Goal: Information Seeking & Learning: Check status

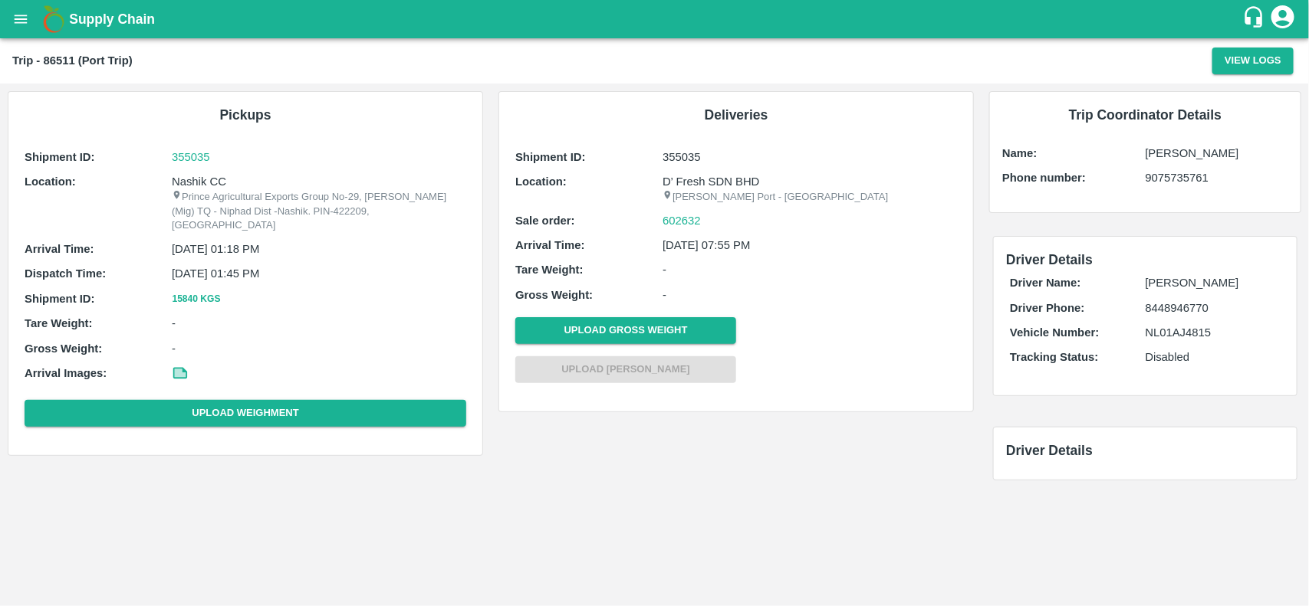
click at [209, 185] on p "Nashik CC" at bounding box center [319, 181] width 294 height 17
copy p "CC"
copy p "Nashik CC"
click at [209, 185] on p "Nashik CC" at bounding box center [319, 181] width 294 height 17
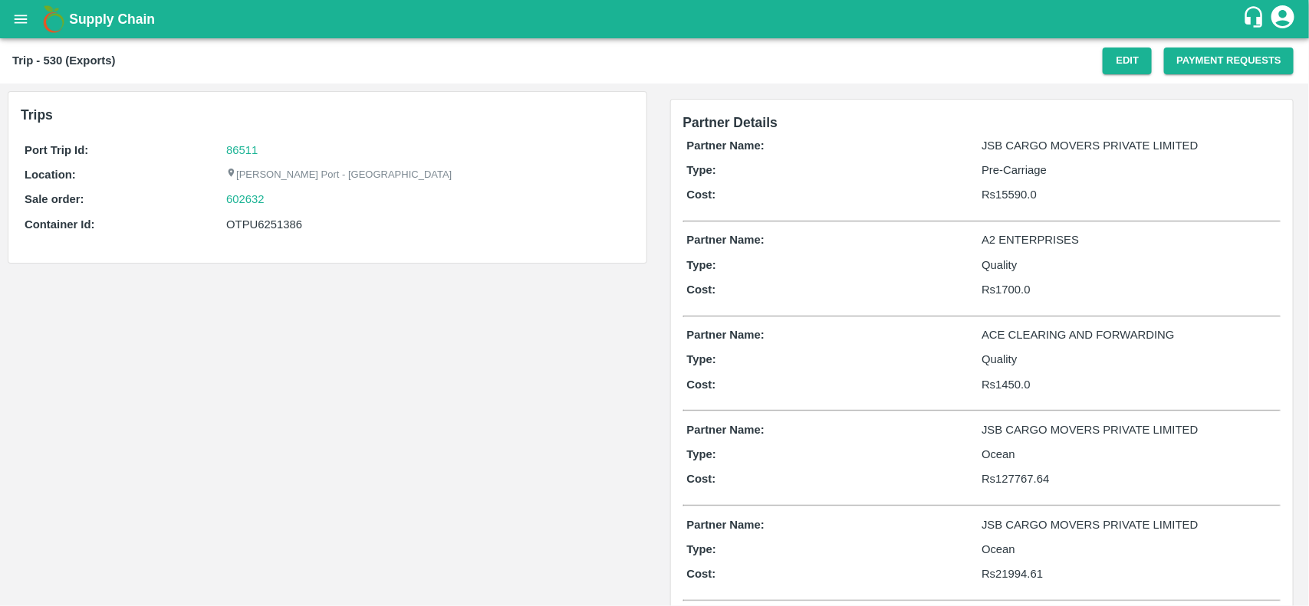
click at [272, 199] on div "602632" at bounding box center [427, 199] width 403 height 17
copy link
click at [272, 199] on div "602632" at bounding box center [427, 199] width 403 height 17
click at [268, 199] on div "602632" at bounding box center [427, 199] width 403 height 17
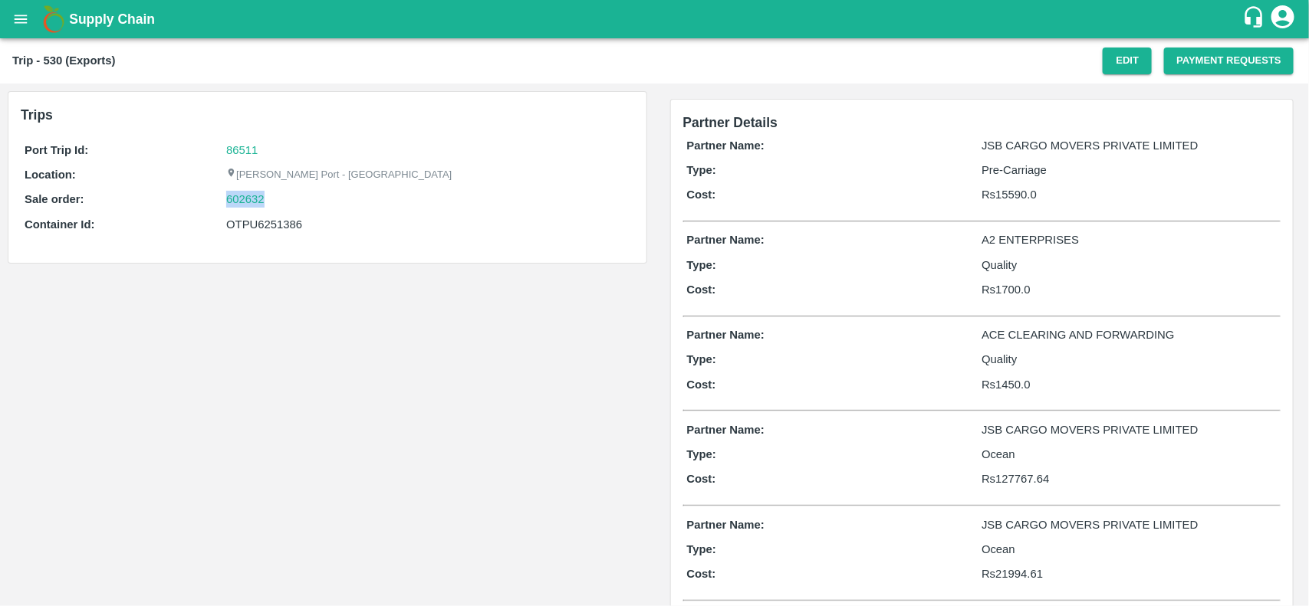
click at [268, 199] on div "602632" at bounding box center [427, 199] width 403 height 17
click at [245, 197] on link "602632" at bounding box center [245, 199] width 38 height 17
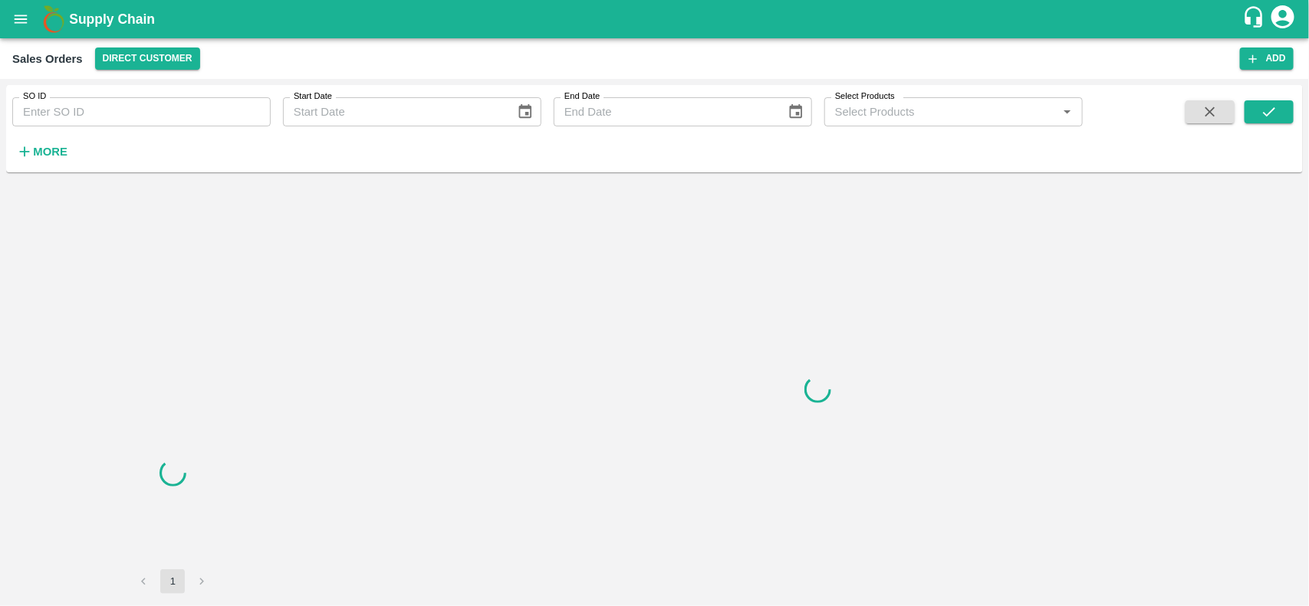
click at [147, 108] on input "SO ID" at bounding box center [141, 111] width 258 height 29
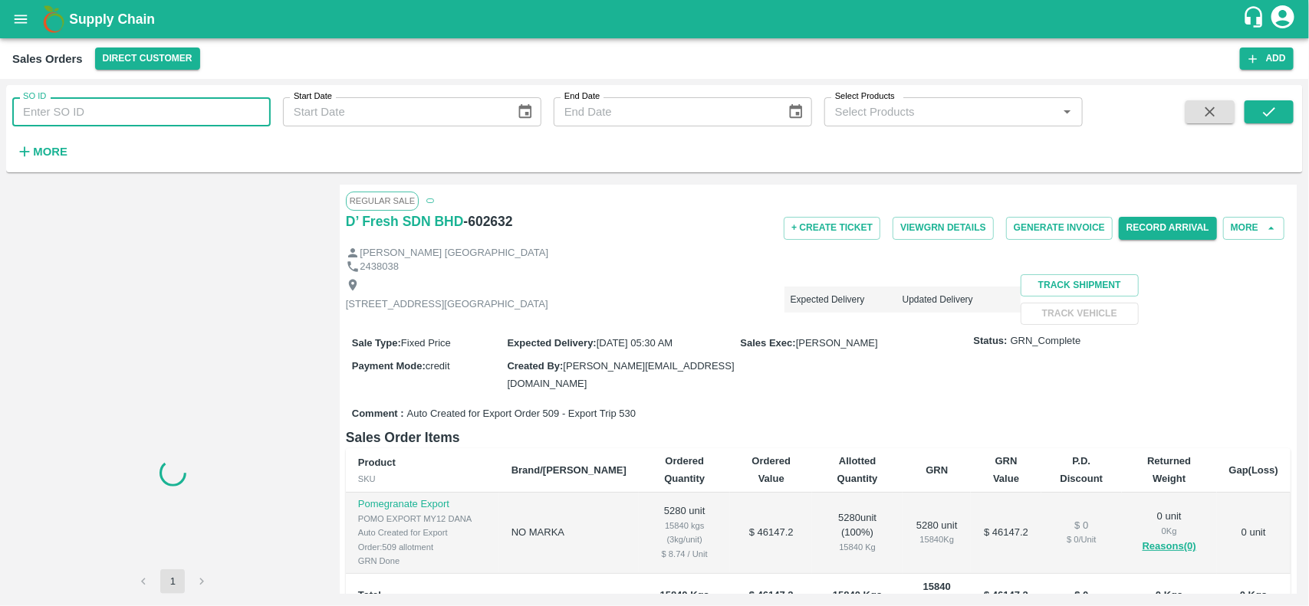
click at [147, 108] on input "SO ID" at bounding box center [141, 111] width 258 height 29
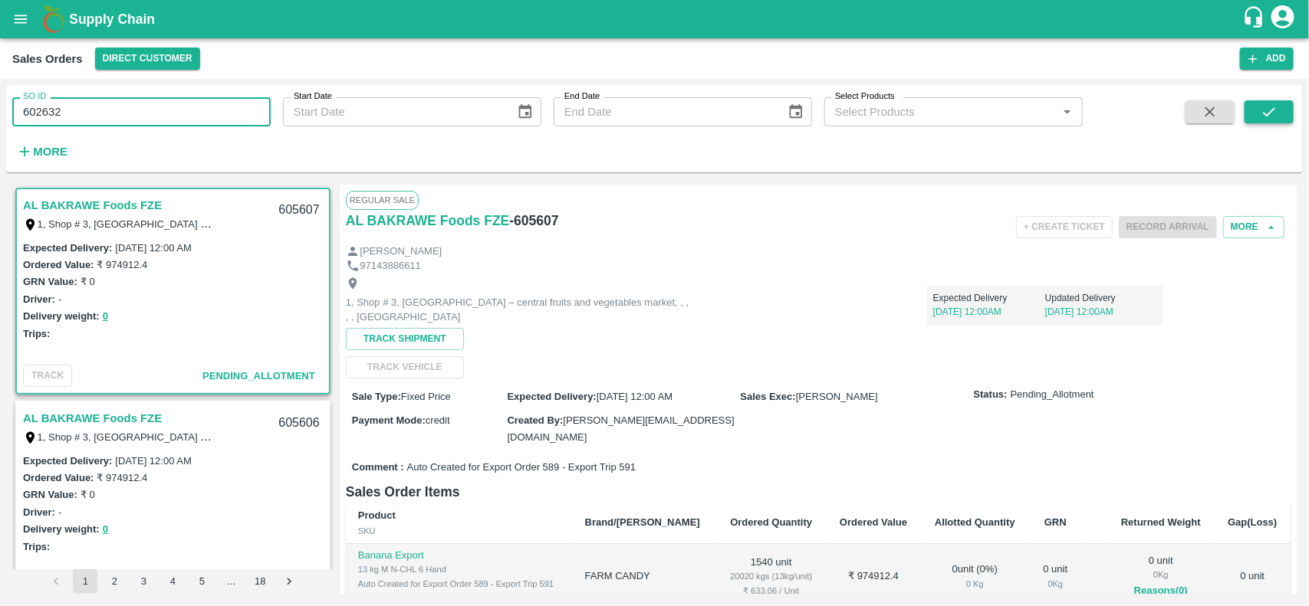
type input "602632"
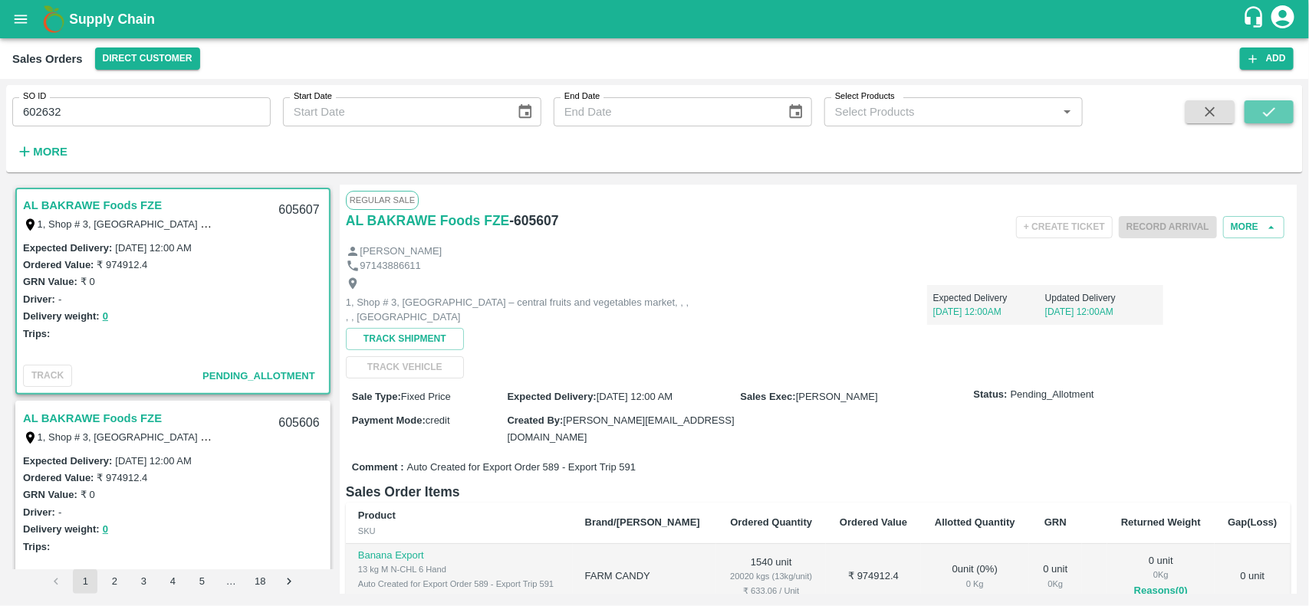
click at [1259, 113] on button "submit" at bounding box center [1268, 111] width 49 height 23
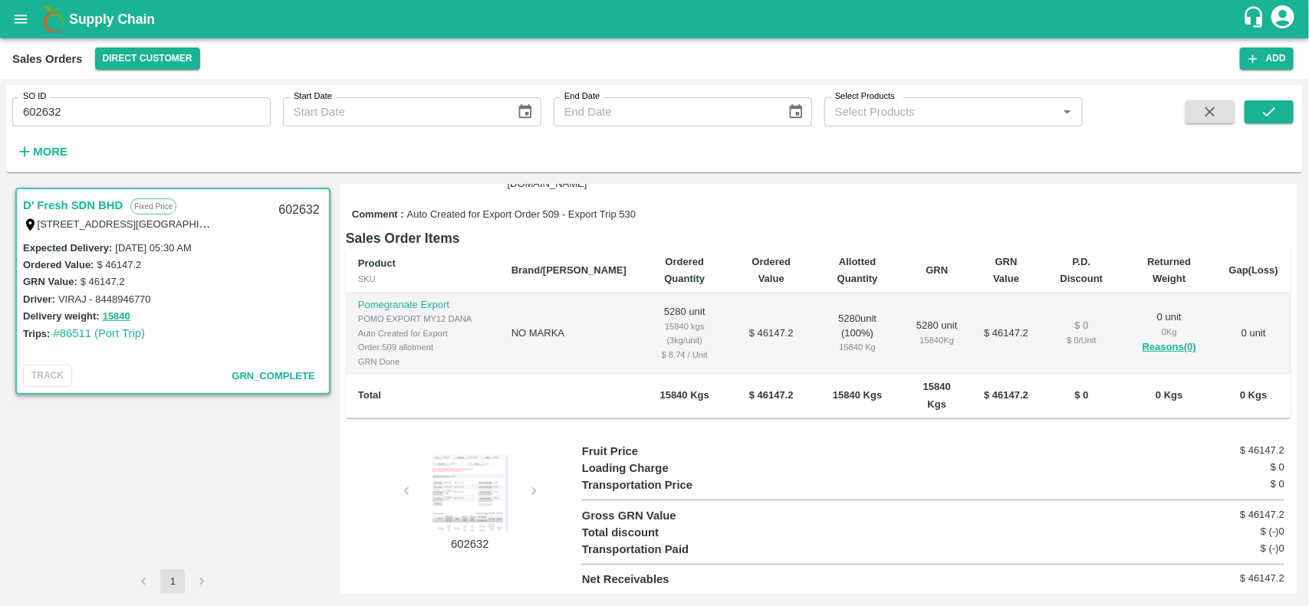
scroll to position [205, 0]
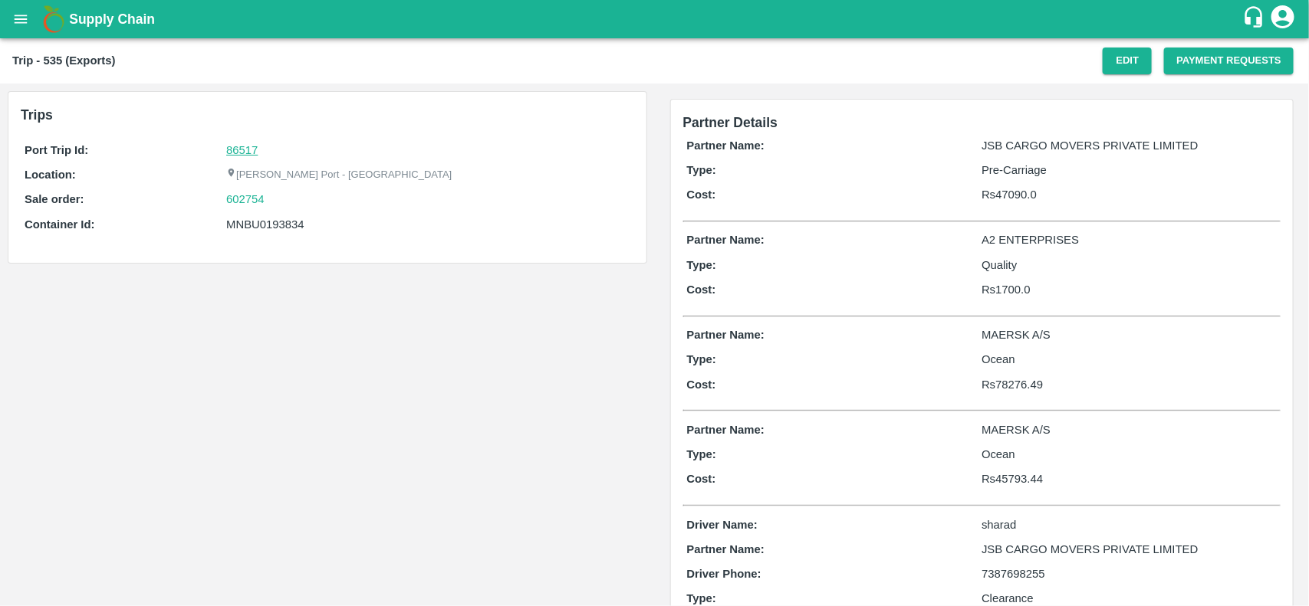
click at [251, 155] on link "86517" at bounding box center [241, 150] width 31 height 12
click at [274, 203] on div "602754" at bounding box center [427, 199] width 403 height 17
copy link "602754"
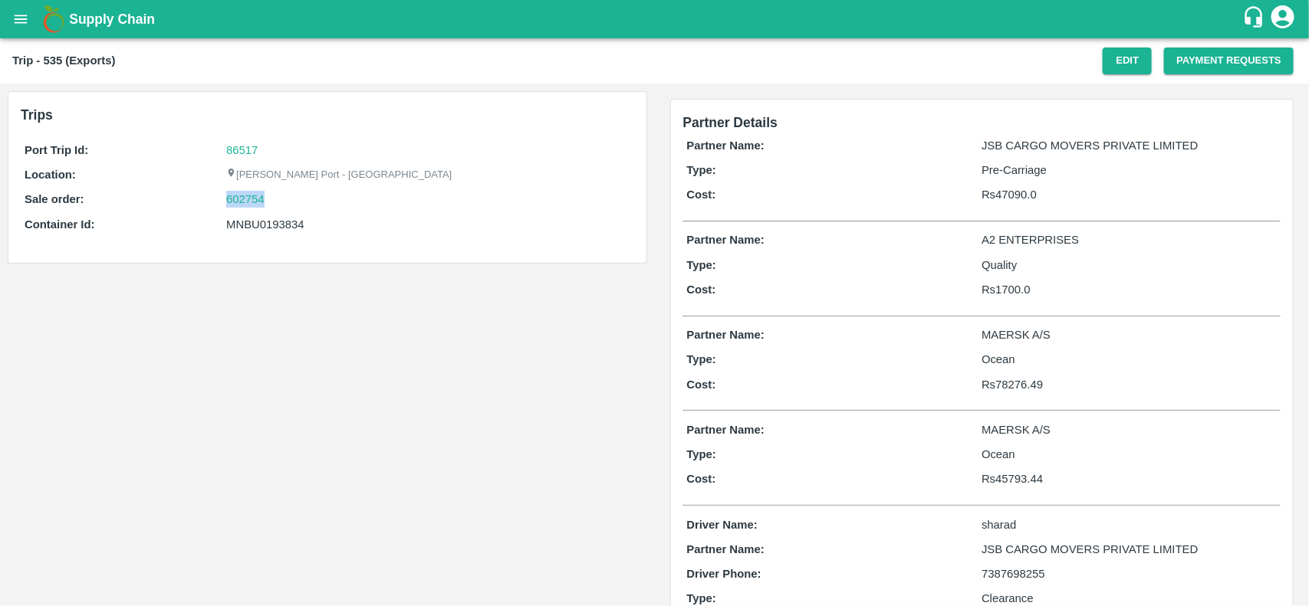
click at [274, 203] on div "602754" at bounding box center [427, 199] width 403 height 17
click at [255, 203] on link "602754" at bounding box center [245, 199] width 38 height 17
click at [272, 232] on div "MNBU0193834" at bounding box center [427, 224] width 403 height 17
copy div "MNBU0193834"
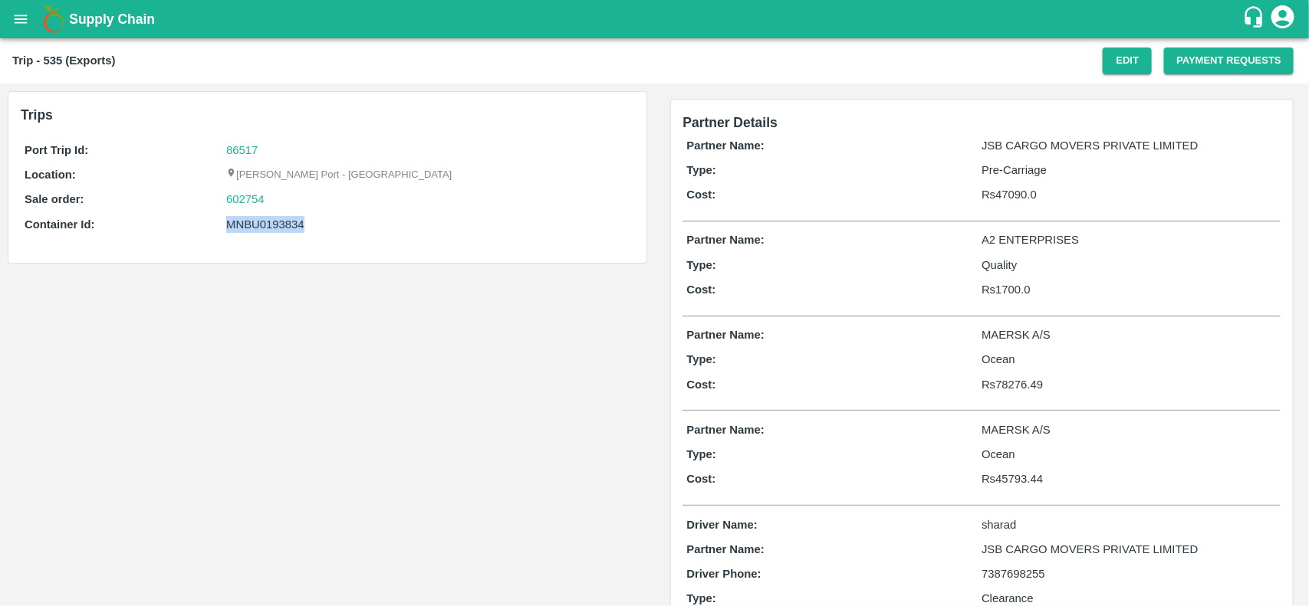
click at [272, 232] on div "MNBU0193834" at bounding box center [427, 224] width 403 height 17
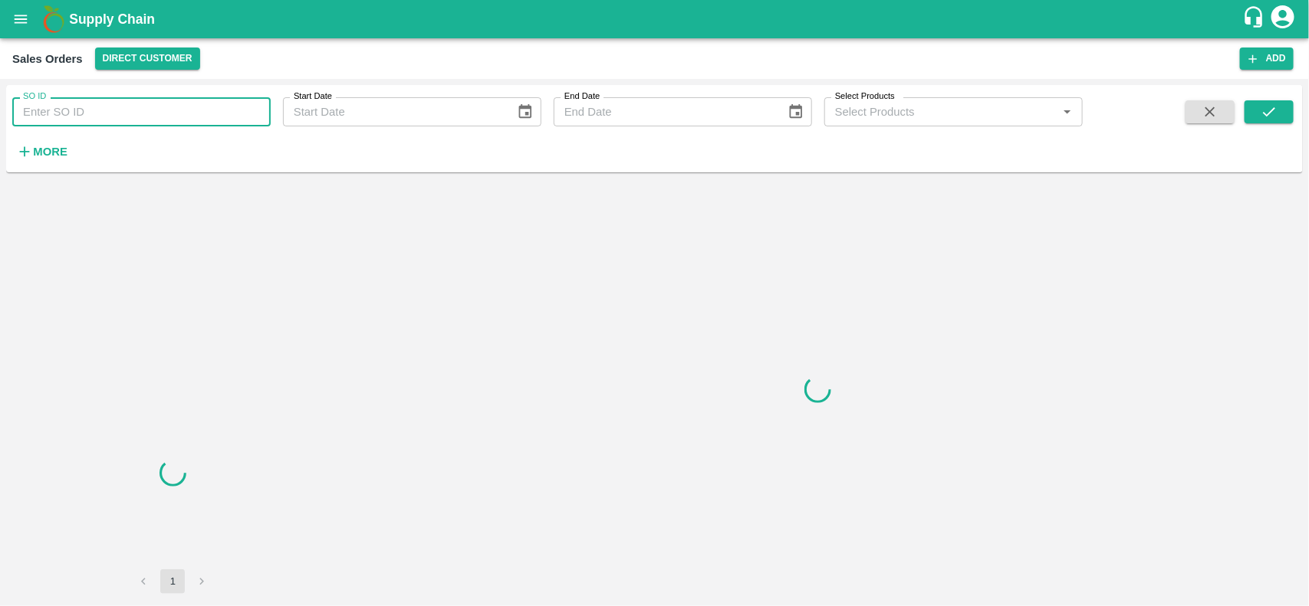
click at [100, 113] on input "SO ID" at bounding box center [141, 111] width 258 height 29
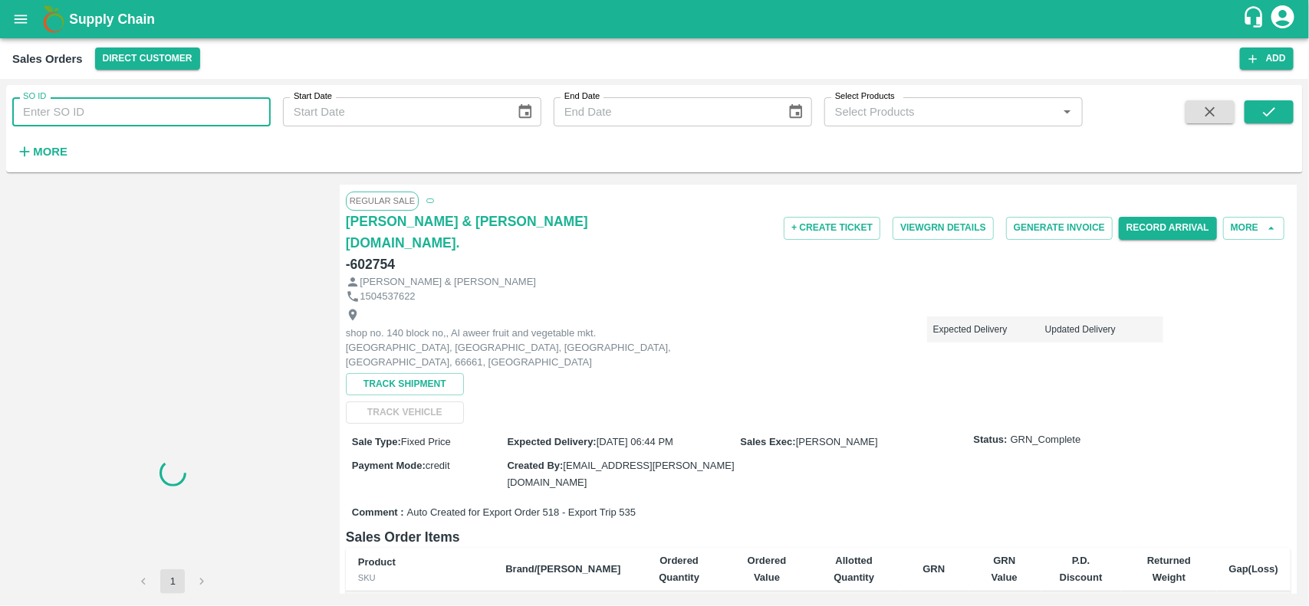
paste input "602754"
click at [100, 113] on input "SO ID" at bounding box center [141, 111] width 258 height 29
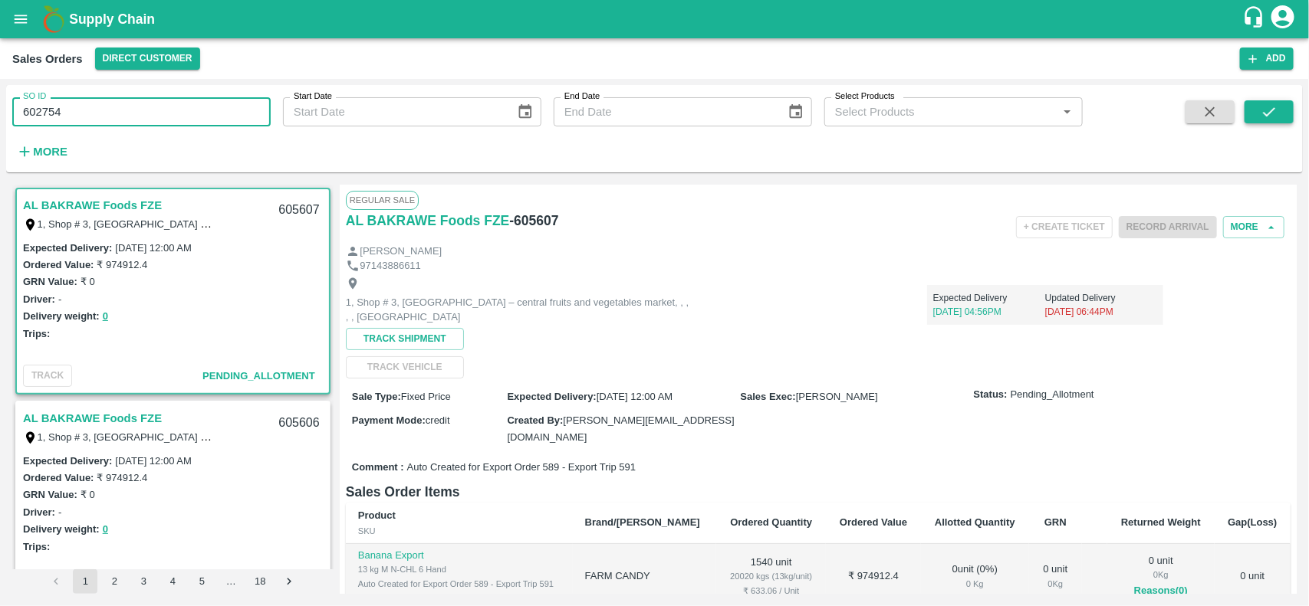
type input "602754"
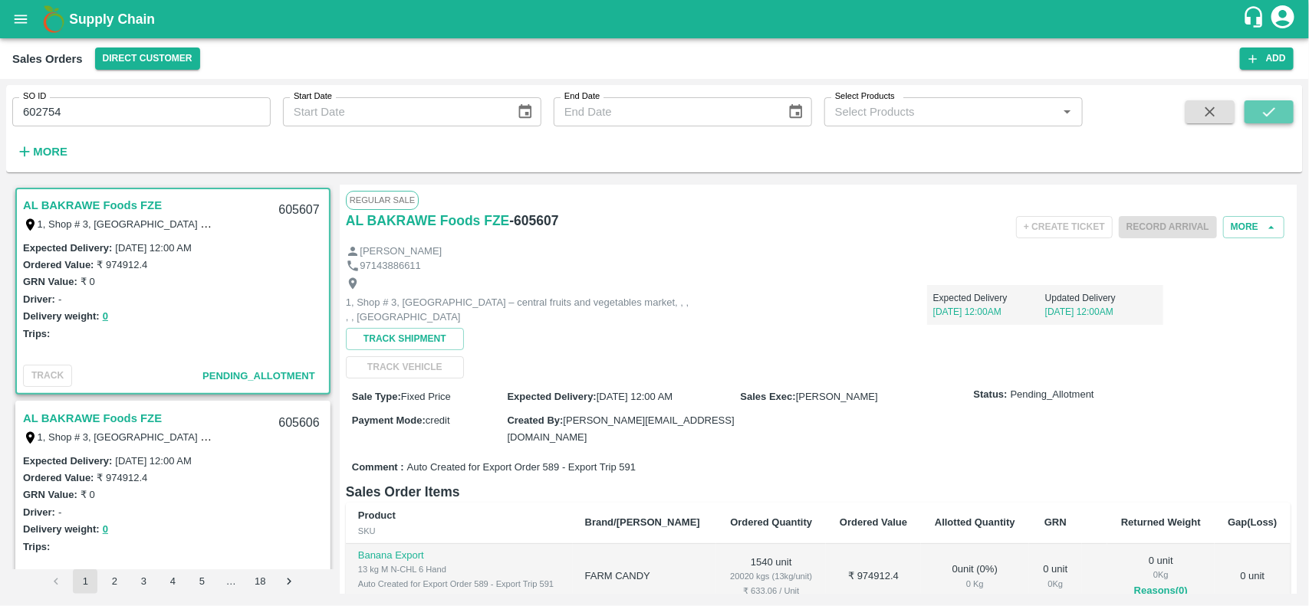
click at [1255, 117] on button "submit" at bounding box center [1268, 111] width 49 height 23
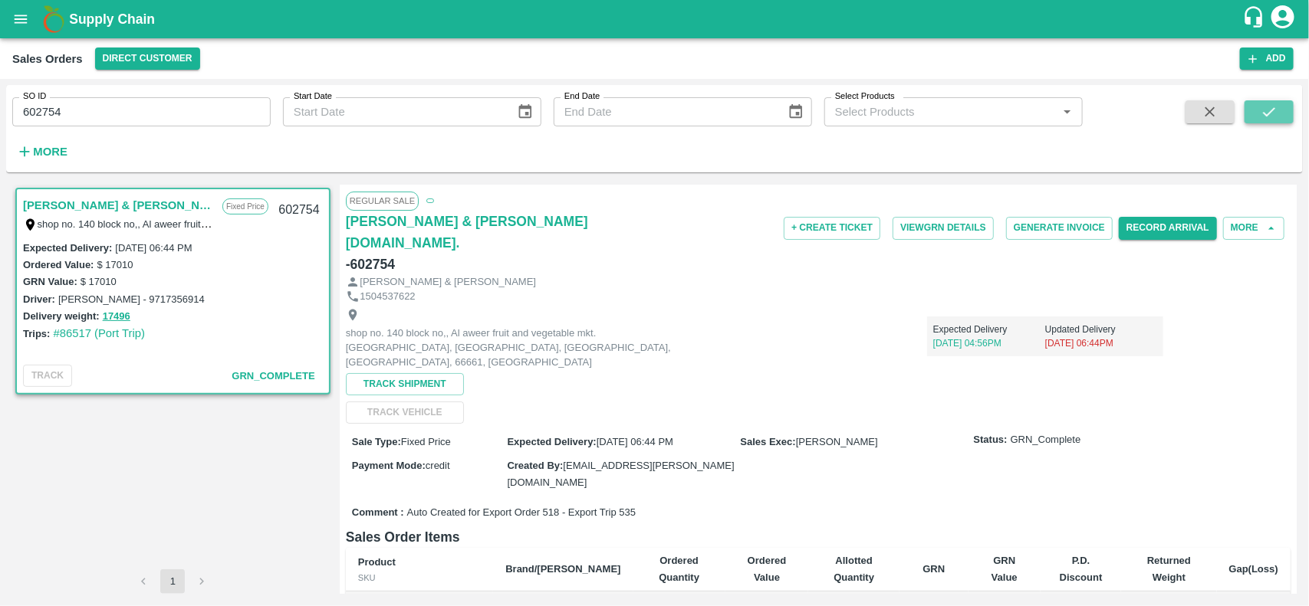
click at [1265, 121] on button "submit" at bounding box center [1268, 111] width 49 height 23
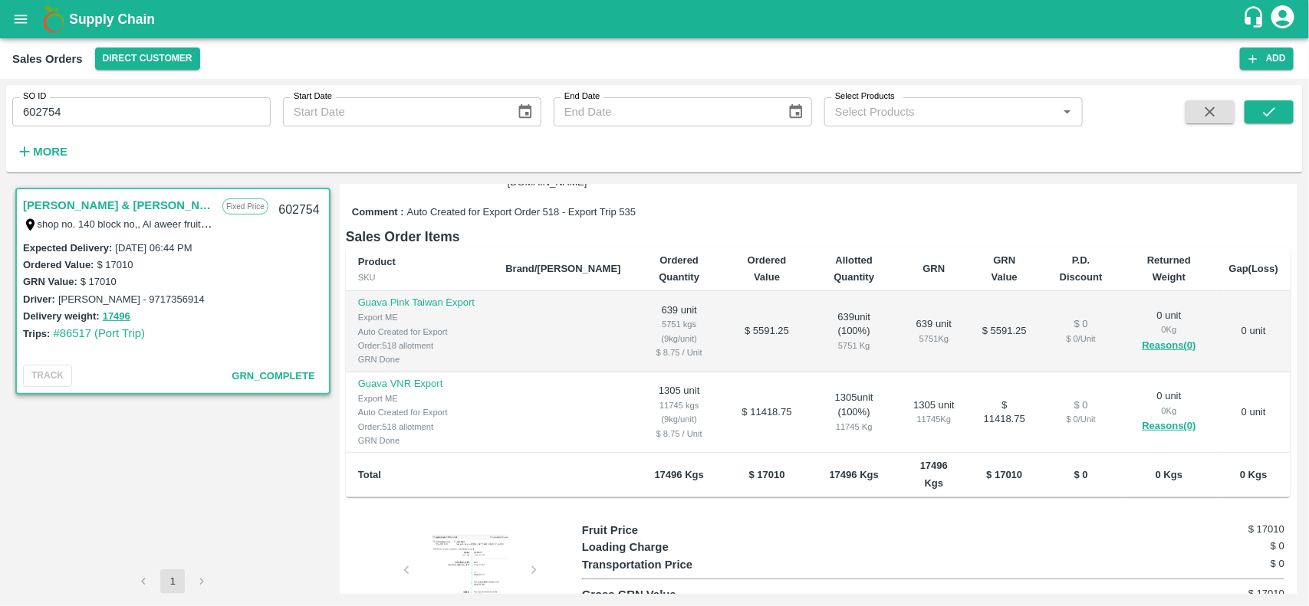
scroll to position [301, 0]
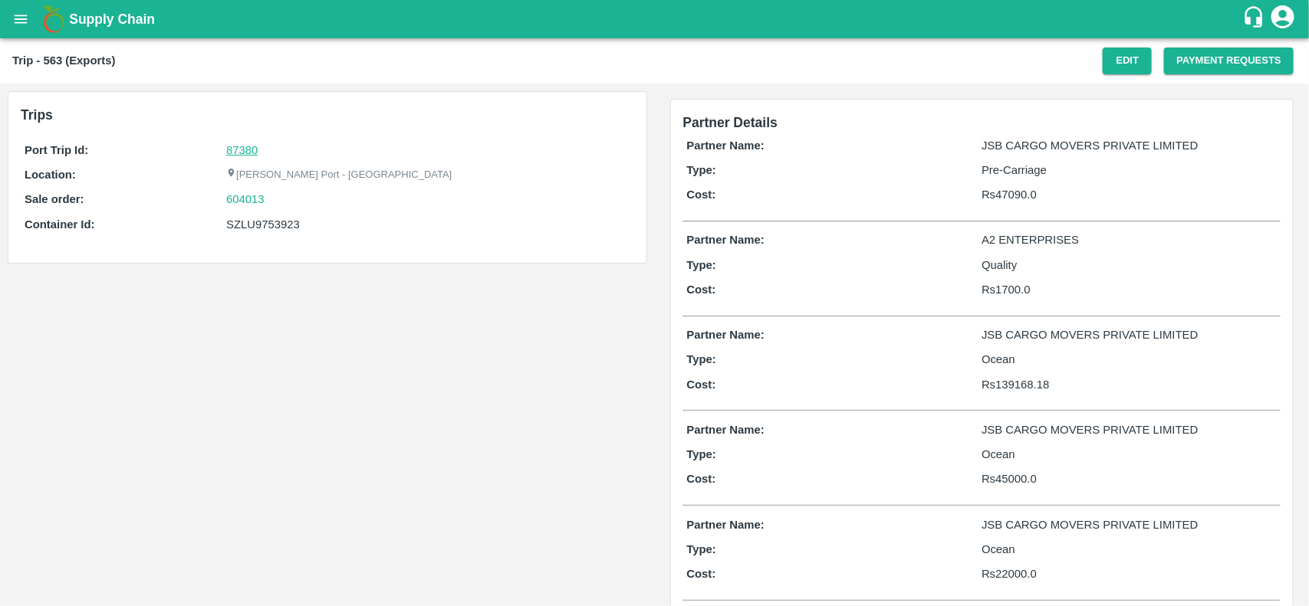
click at [239, 147] on link "87380" at bounding box center [241, 150] width 31 height 12
click at [280, 200] on div "604013" at bounding box center [427, 199] width 403 height 17
copy link
click at [280, 200] on div "604013" at bounding box center [427, 199] width 403 height 17
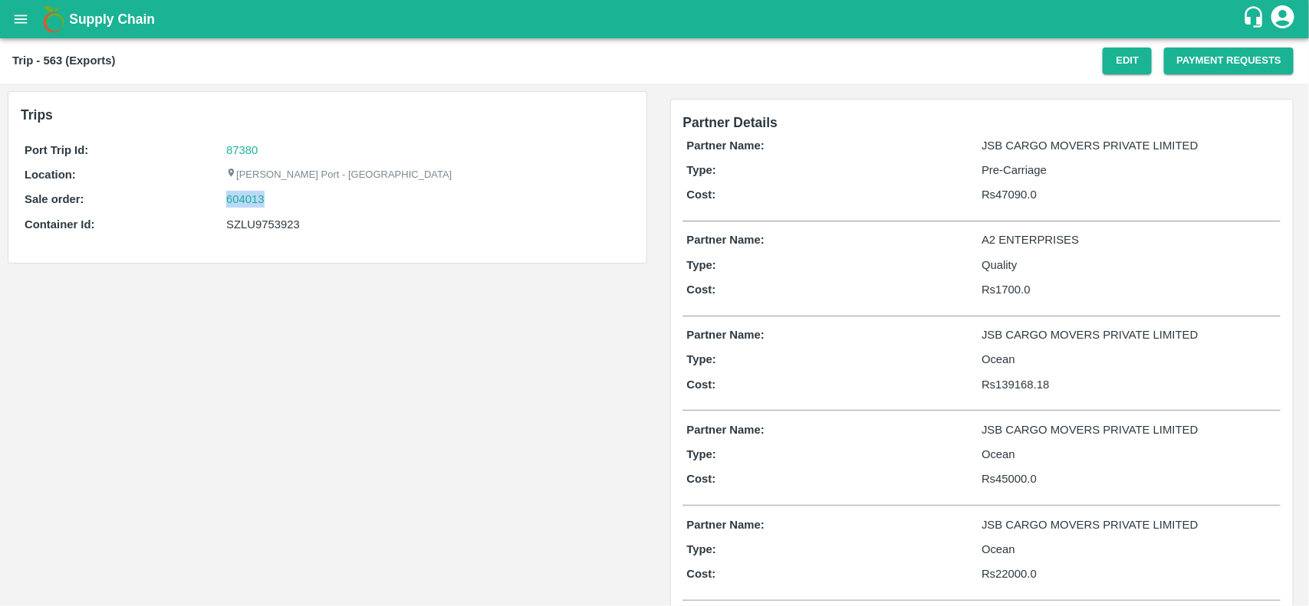
copy link "604013"
click at [280, 200] on div "604013" at bounding box center [427, 199] width 403 height 17
click at [274, 204] on div "604013" at bounding box center [427, 199] width 403 height 17
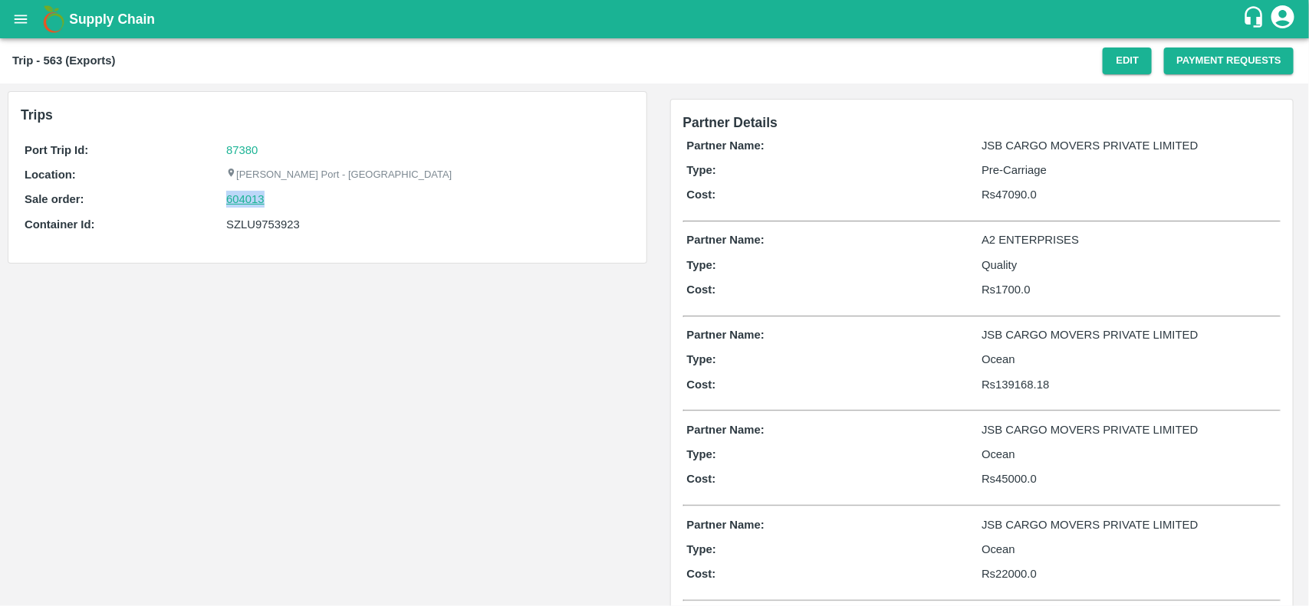
drag, startPoint x: 274, startPoint y: 204, endPoint x: 243, endPoint y: 197, distance: 32.2
click at [243, 197] on div "604013" at bounding box center [427, 199] width 403 height 17
click at [243, 197] on link "604013" at bounding box center [245, 199] width 38 height 17
click at [276, 219] on div "SZLU9753923" at bounding box center [427, 224] width 403 height 17
copy div "SZLU9753923"
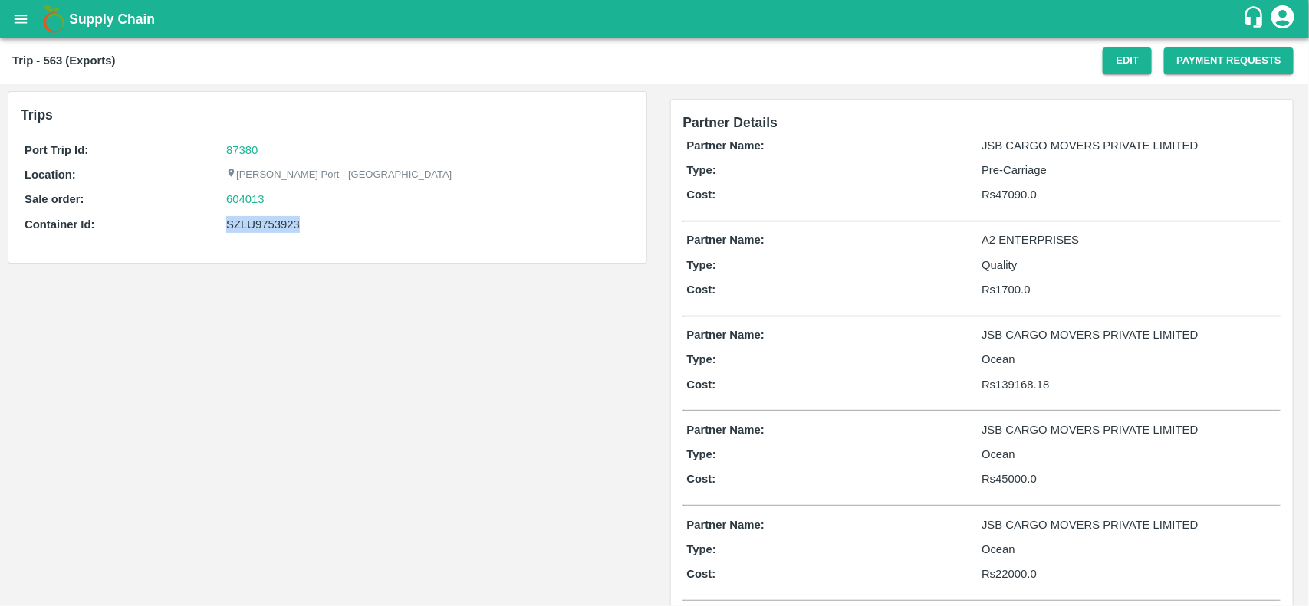
click at [276, 219] on div "SZLU9753923" at bounding box center [427, 224] width 403 height 17
click at [249, 228] on div "SZLU9753923" at bounding box center [427, 224] width 403 height 17
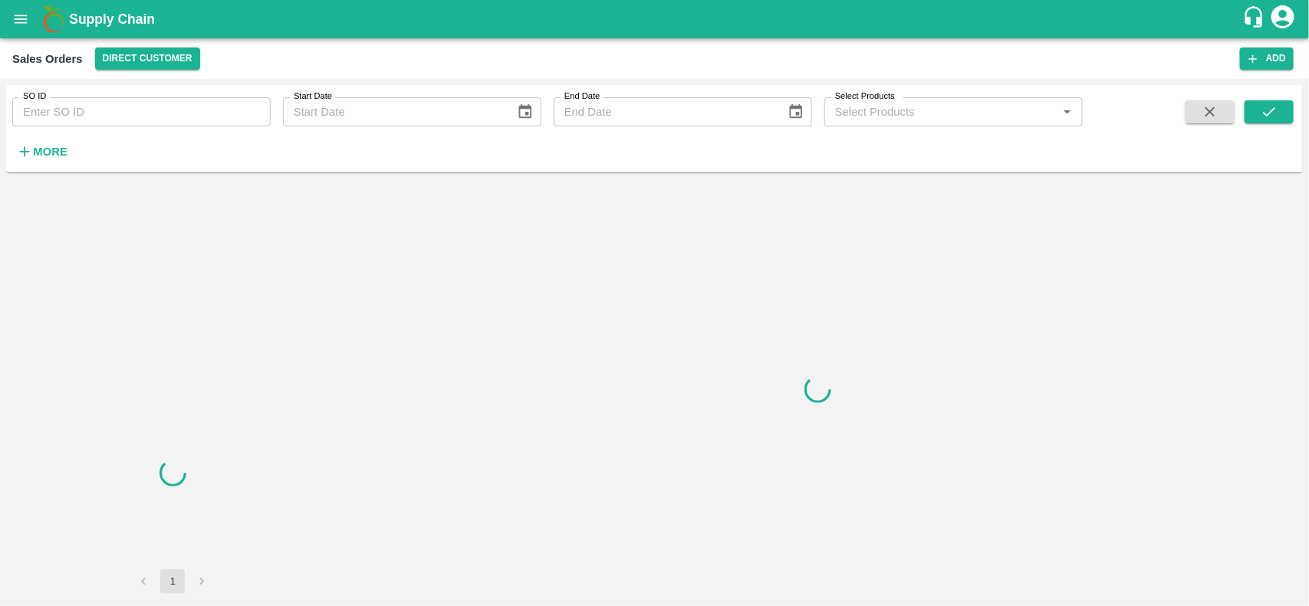
click at [119, 111] on input "SO ID" at bounding box center [141, 111] width 258 height 29
click at [119, 111] on input "604013" at bounding box center [141, 111] width 258 height 29
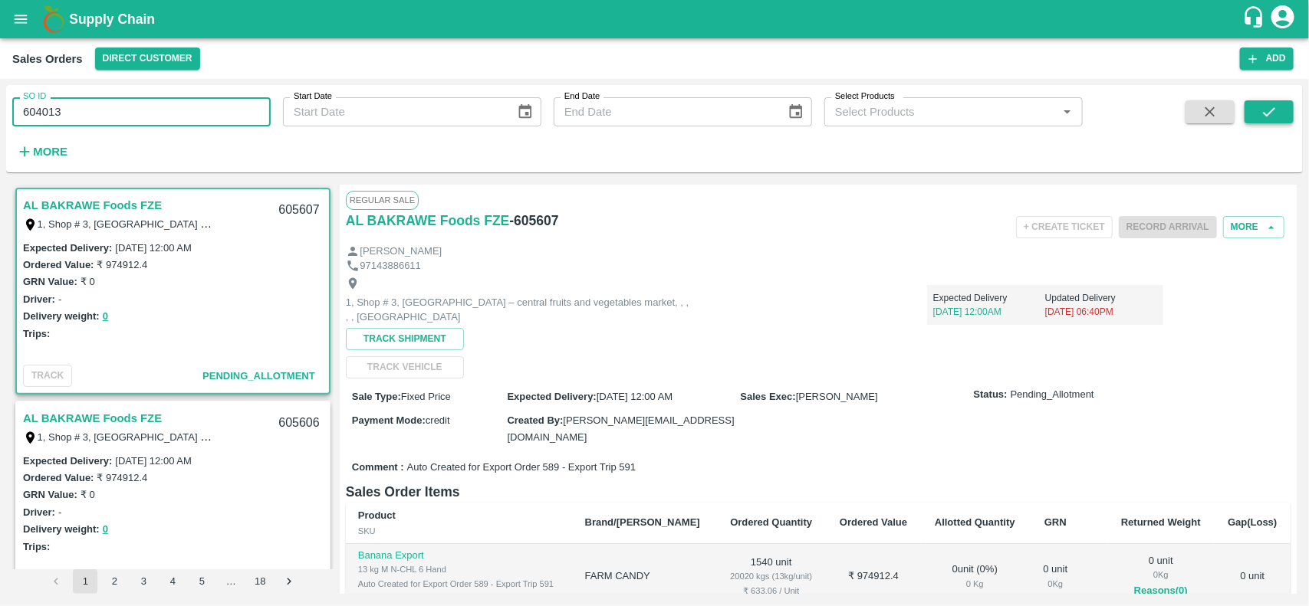
type input "604013"
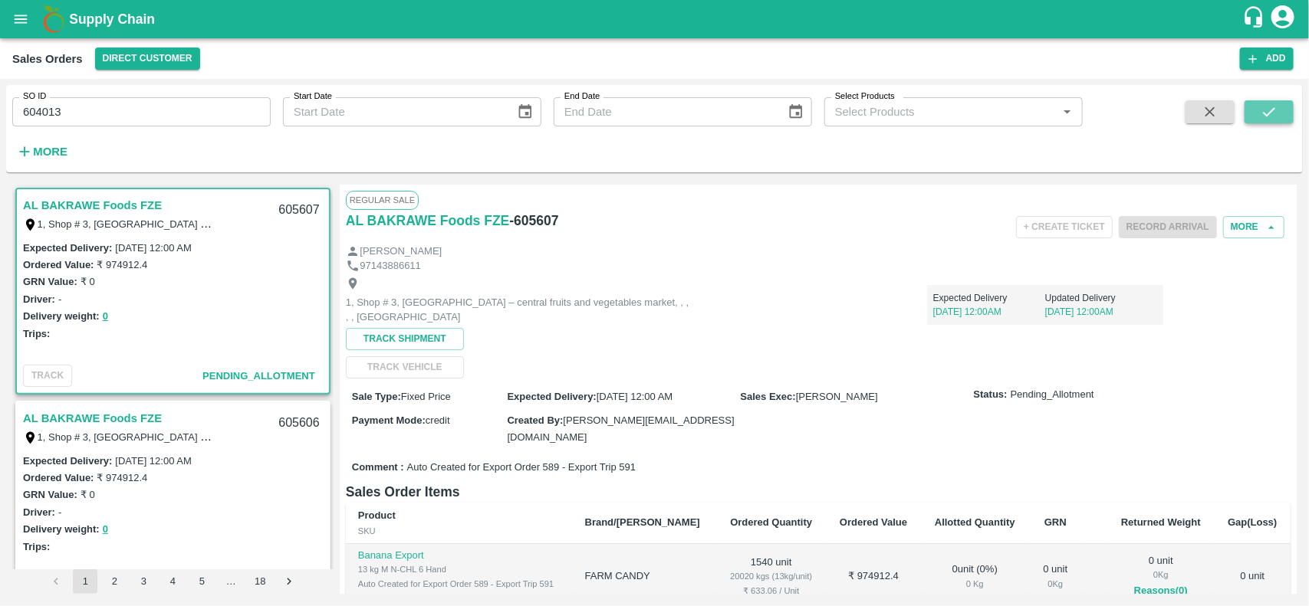
click at [1255, 120] on button "submit" at bounding box center [1268, 111] width 49 height 23
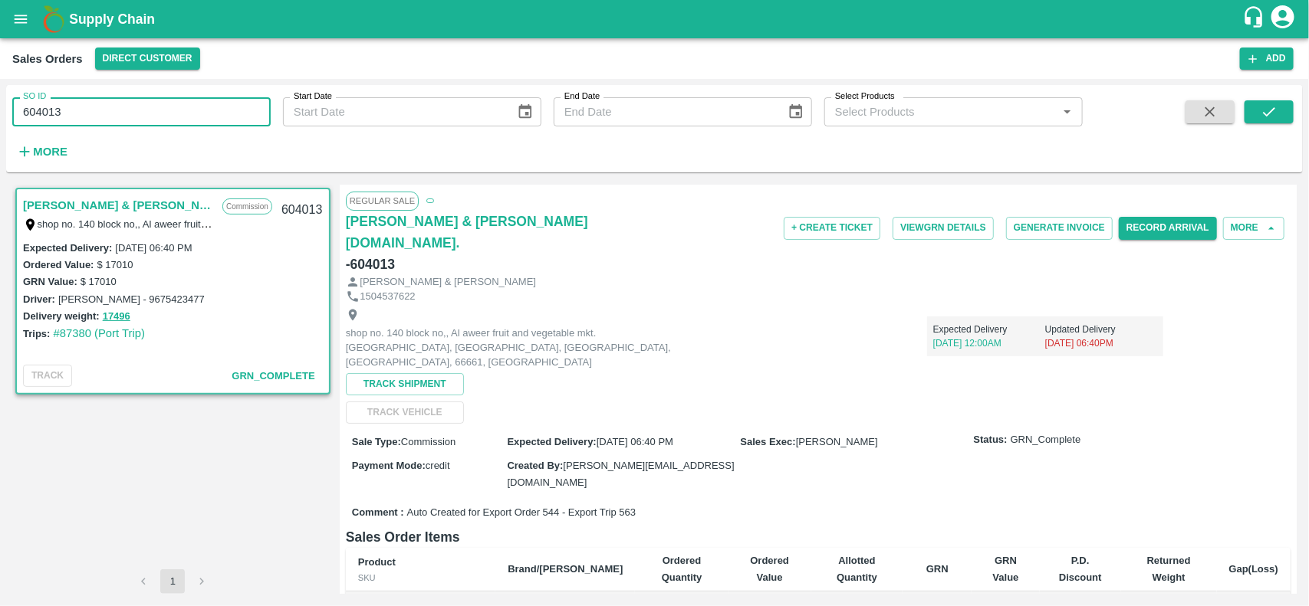
click at [148, 117] on input "604013" at bounding box center [141, 111] width 258 height 29
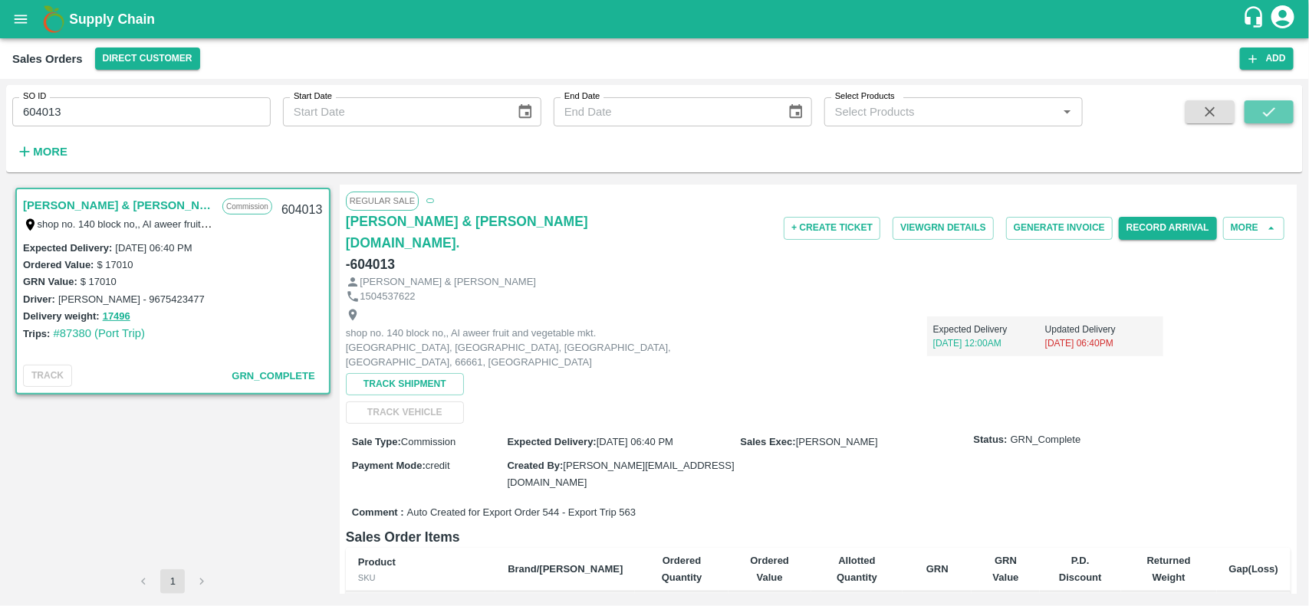
click at [1286, 117] on button "submit" at bounding box center [1268, 111] width 49 height 23
click at [1278, 119] on button "submit" at bounding box center [1268, 111] width 49 height 23
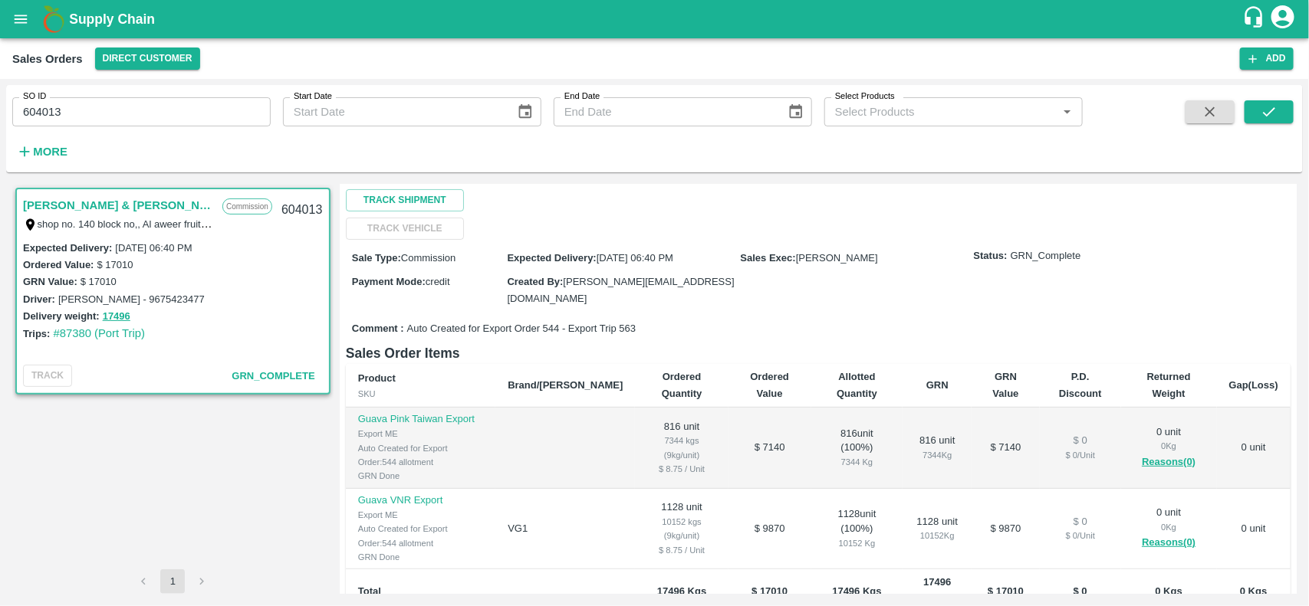
scroll to position [192, 0]
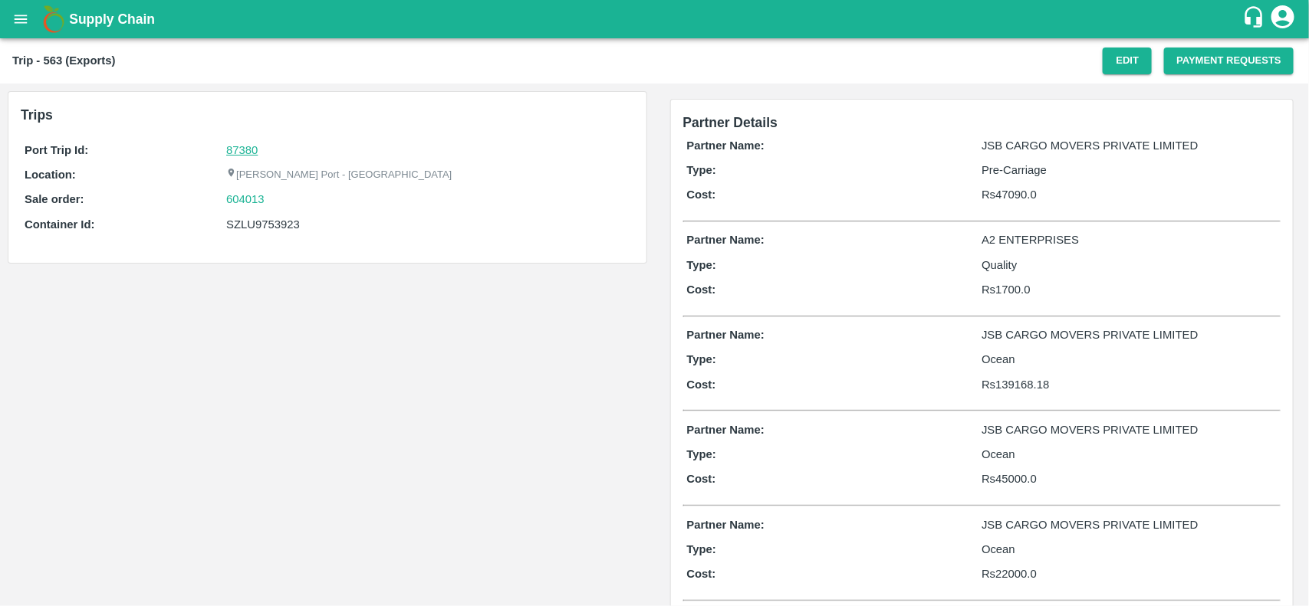
click at [235, 144] on link "87380" at bounding box center [241, 150] width 31 height 12
click at [269, 195] on div "604013" at bounding box center [427, 199] width 403 height 17
copy link "604013"
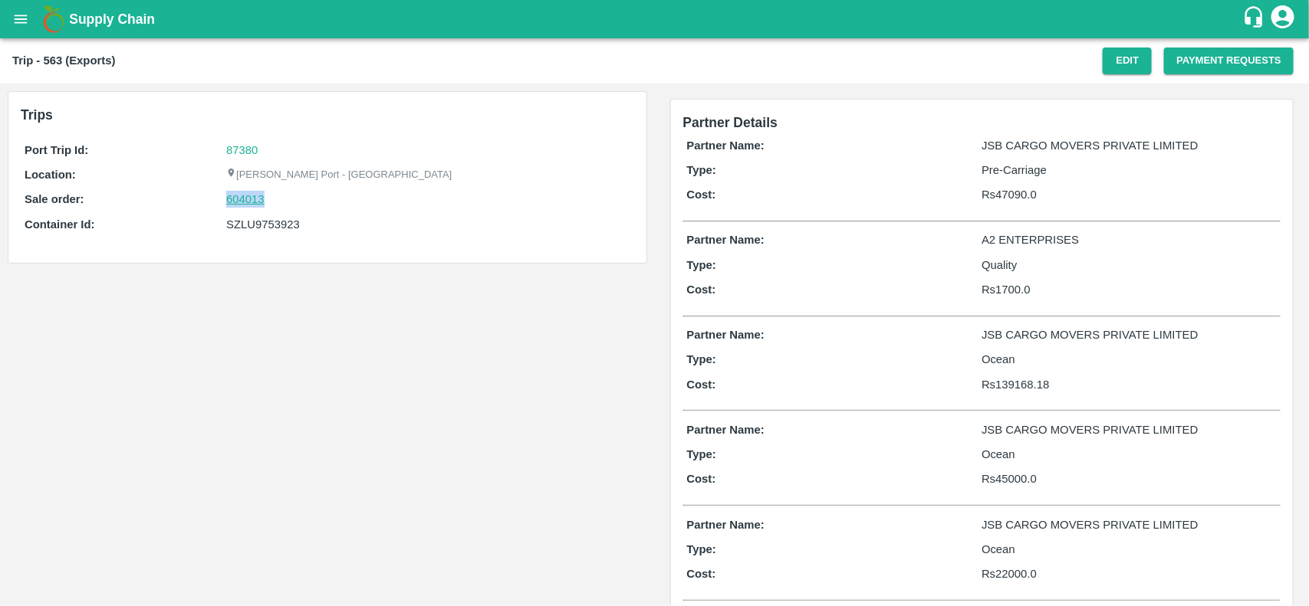
click at [258, 195] on link "604013" at bounding box center [245, 199] width 38 height 17
click at [245, 232] on div "SZLU9753923" at bounding box center [427, 224] width 403 height 17
copy div "SZLU9753923"
click at [245, 232] on div "SZLU9753923" at bounding box center [427, 224] width 403 height 17
click at [261, 224] on div "SZLU9753923" at bounding box center [427, 224] width 403 height 17
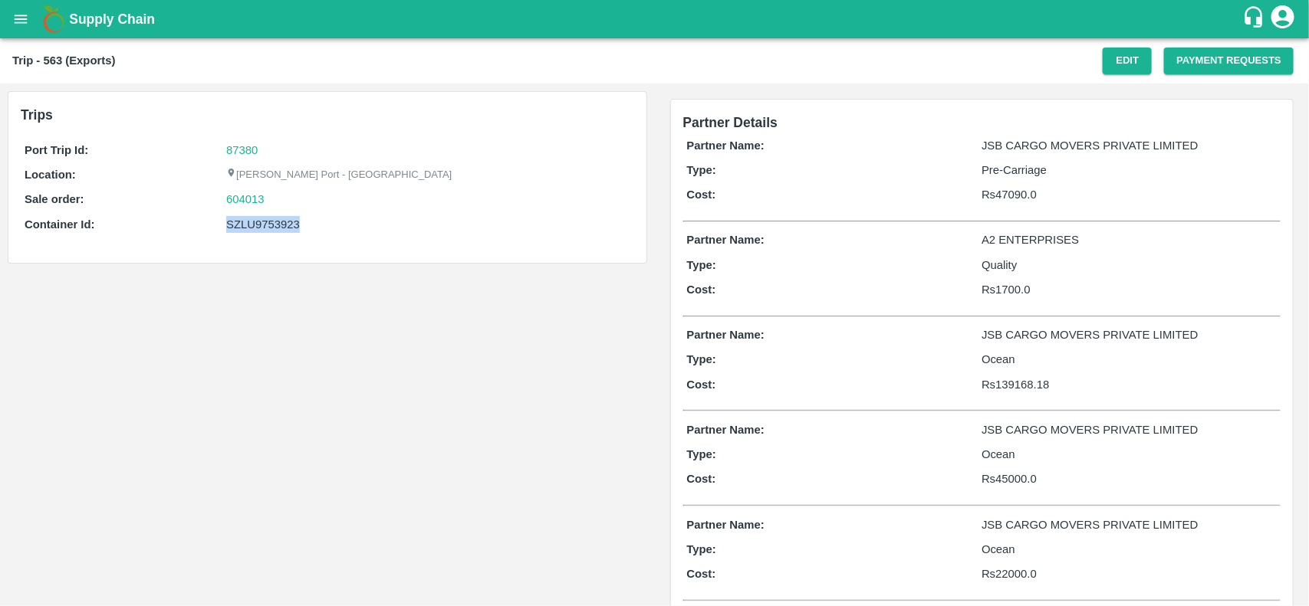
click at [261, 224] on div "SZLU9753923" at bounding box center [427, 224] width 403 height 17
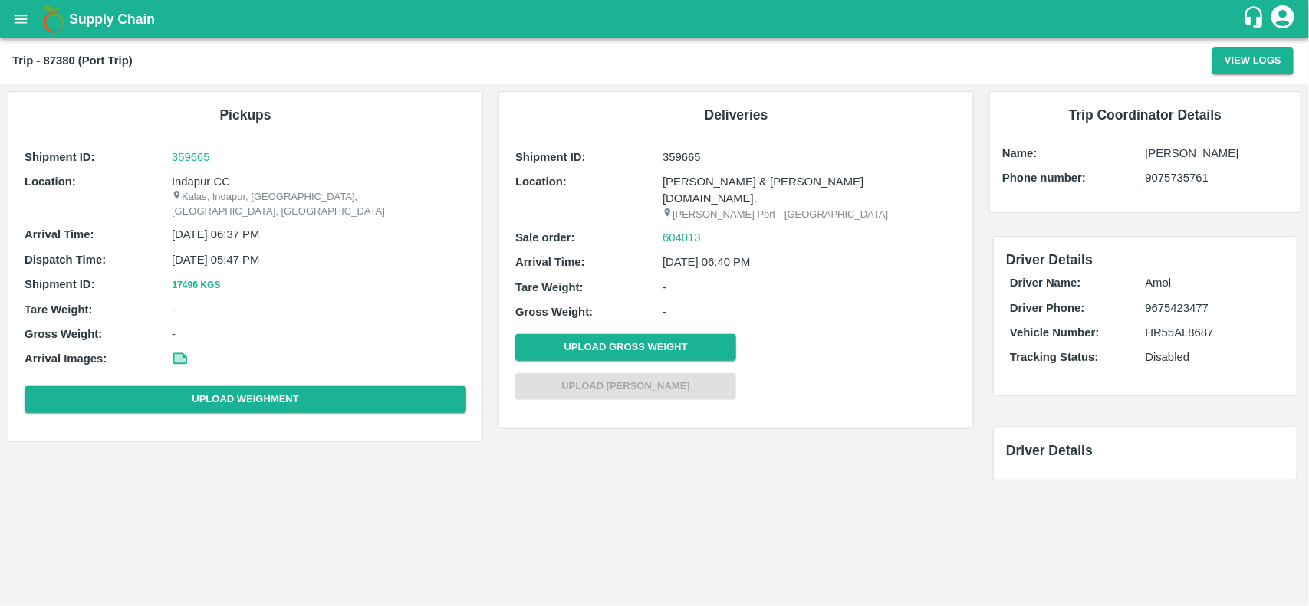
click at [199, 177] on p "Indapur CC" at bounding box center [319, 181] width 294 height 17
copy p "Indapur"
click at [199, 177] on p "Indapur CC" at bounding box center [319, 181] width 294 height 17
copy p "Indapur CC"
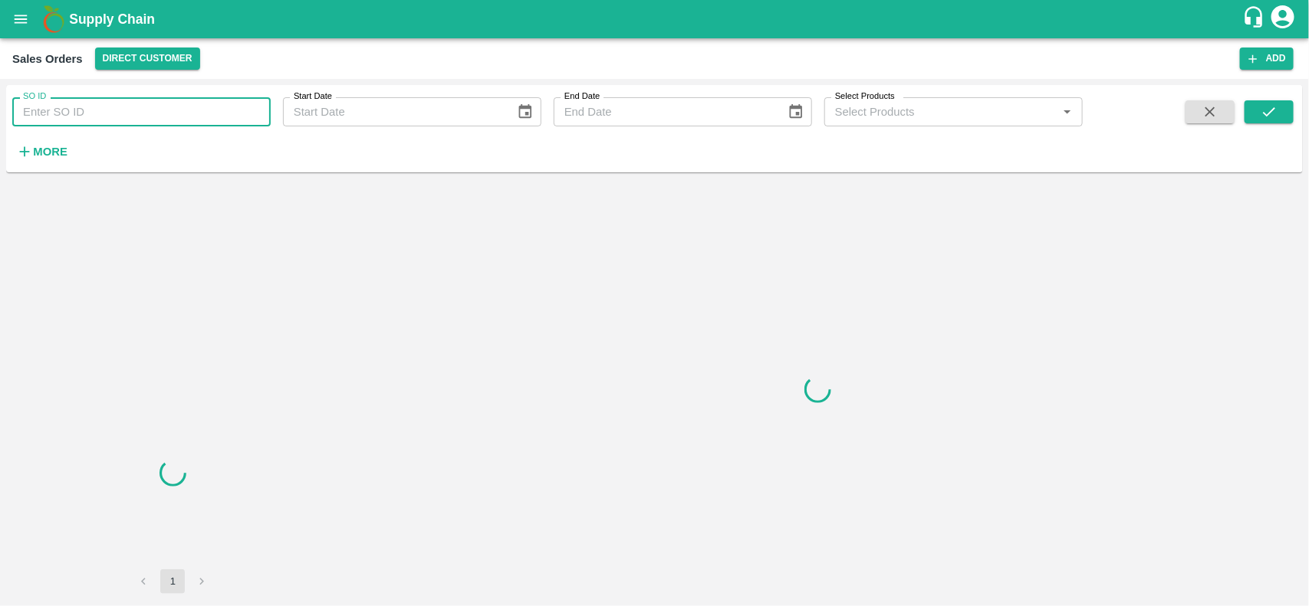
click at [126, 103] on input "SO ID" at bounding box center [141, 111] width 258 height 29
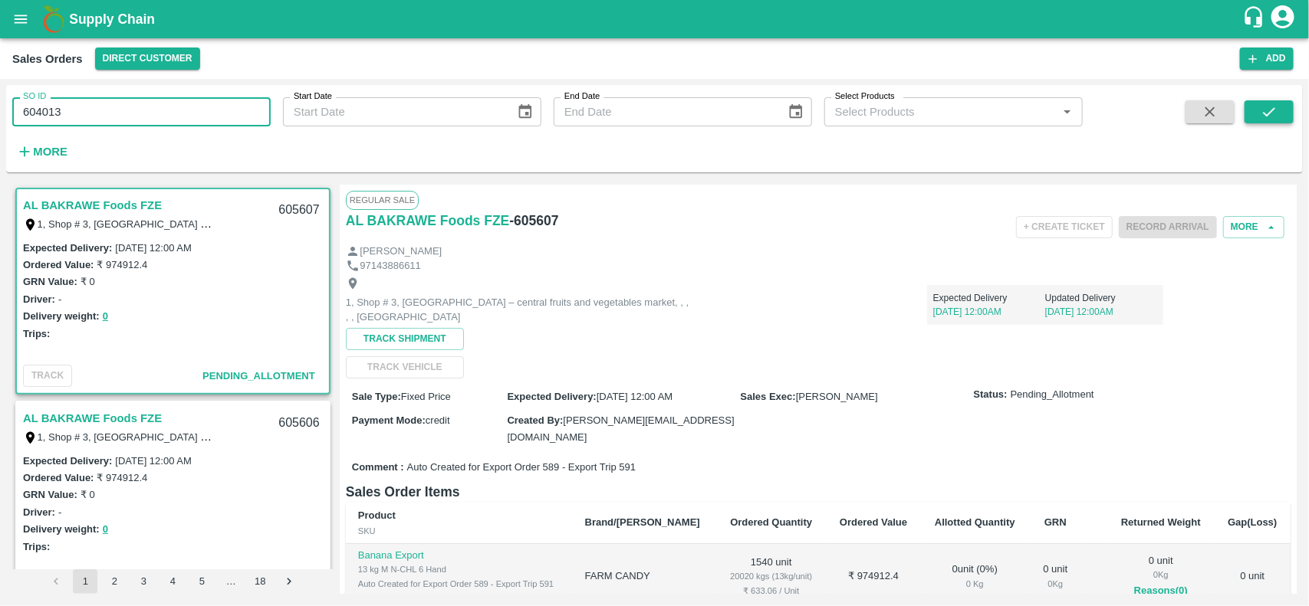
type input "604013"
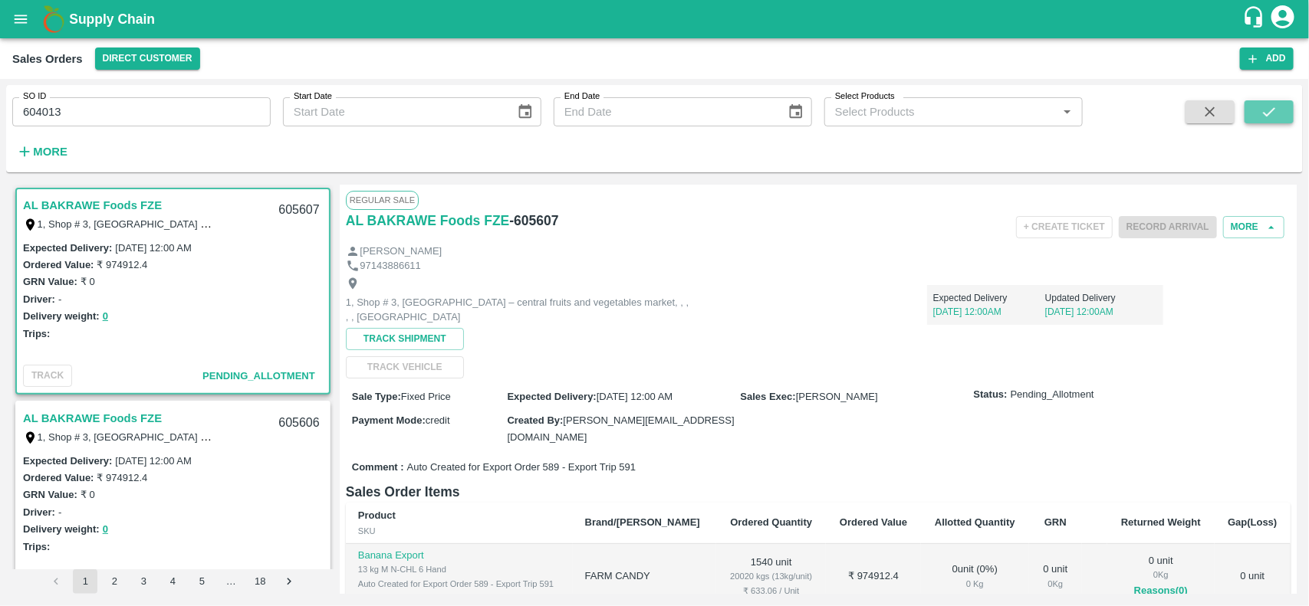
click at [1263, 117] on icon "submit" at bounding box center [1268, 111] width 17 height 17
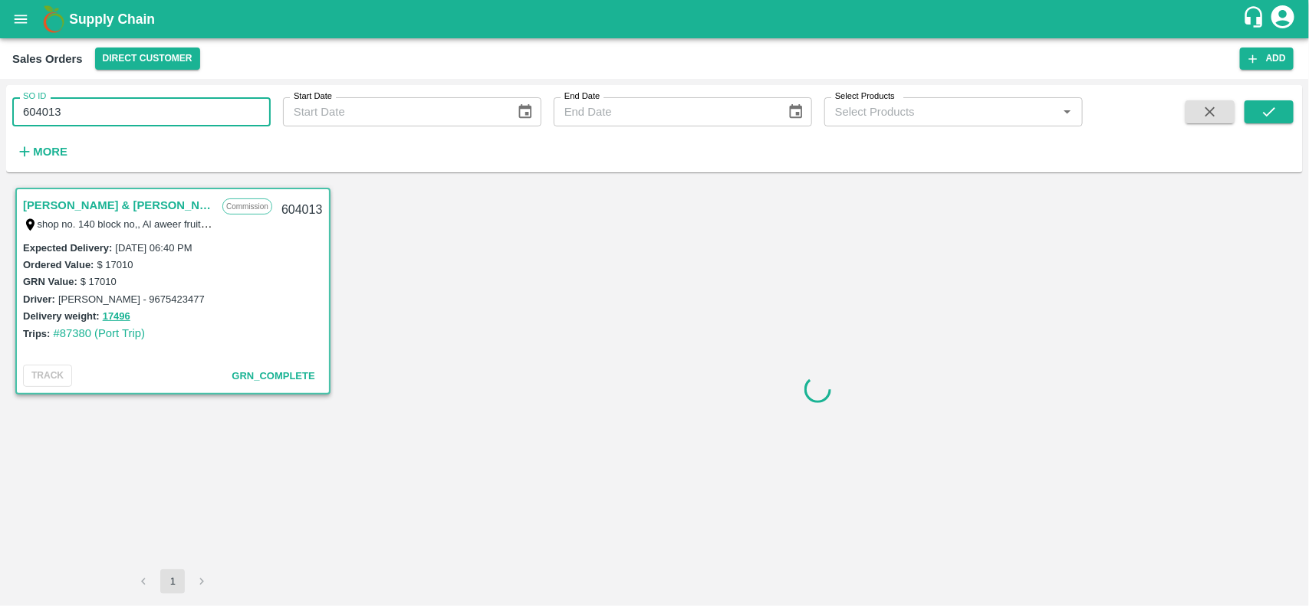
click at [146, 123] on input "604013" at bounding box center [141, 111] width 258 height 29
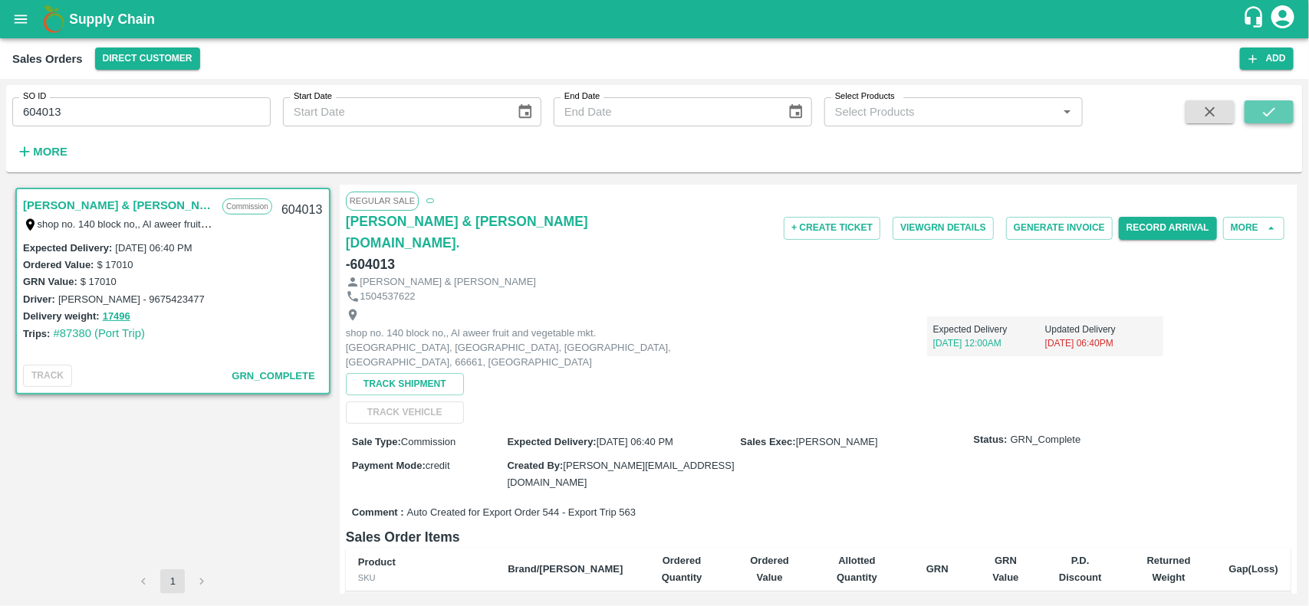
click at [1265, 119] on icon "submit" at bounding box center [1268, 111] width 17 height 17
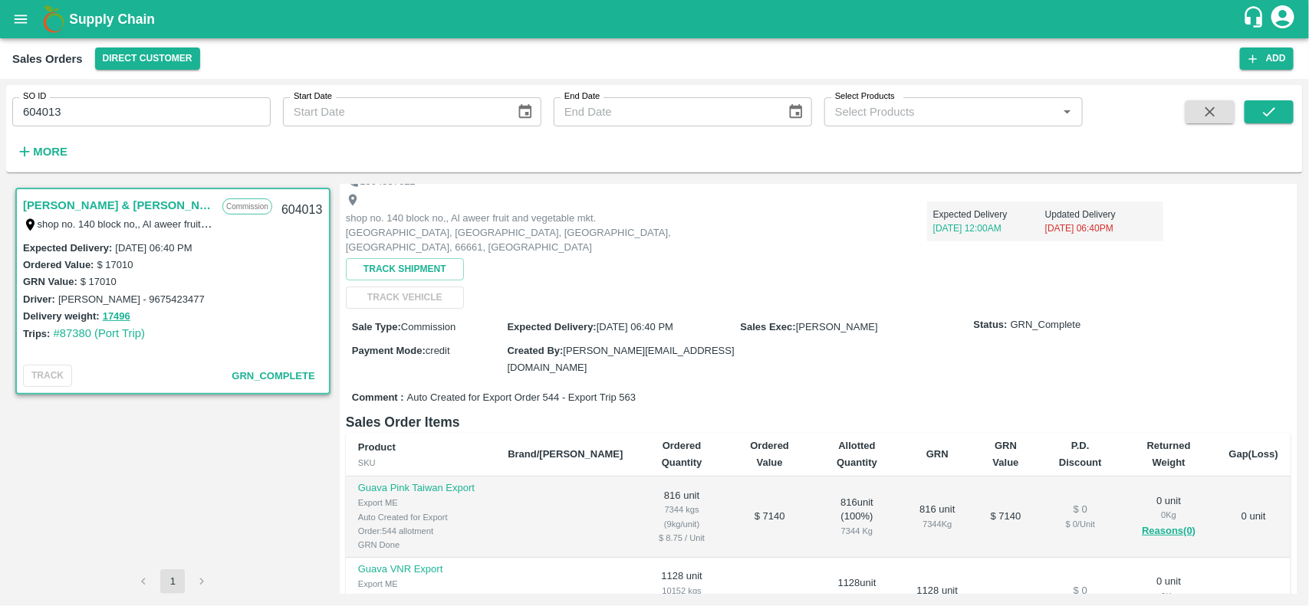
scroll to position [286, 0]
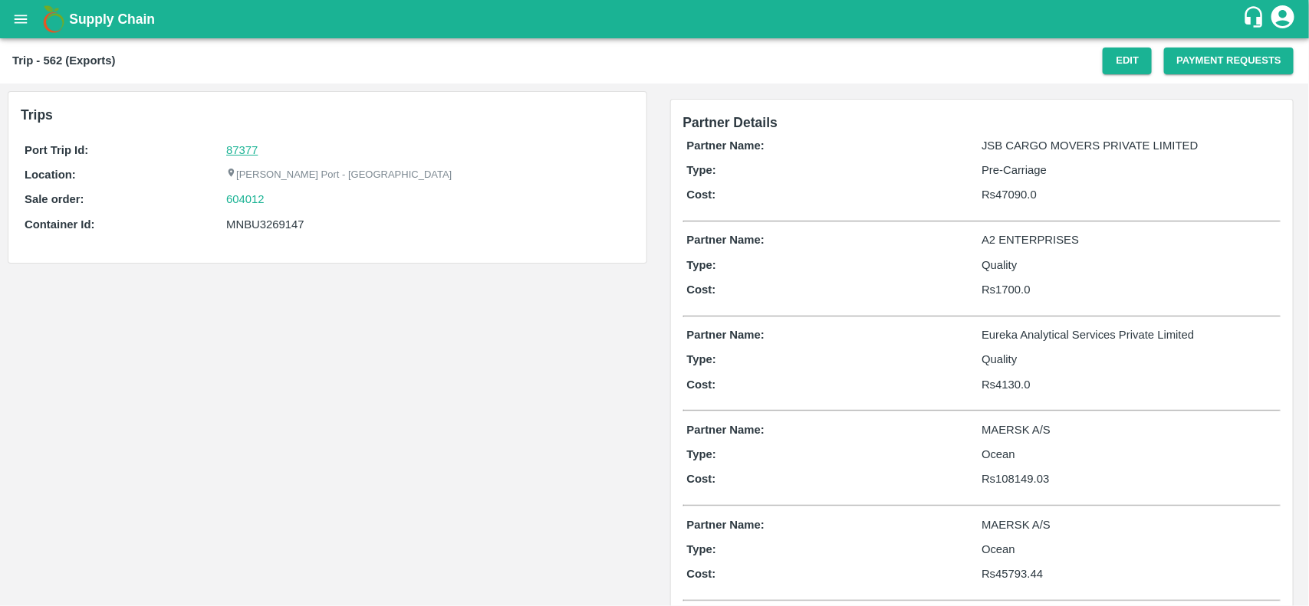
click at [251, 146] on link "87377" at bounding box center [241, 150] width 31 height 12
click at [281, 193] on div "604012" at bounding box center [427, 199] width 403 height 17
copy link "604012"
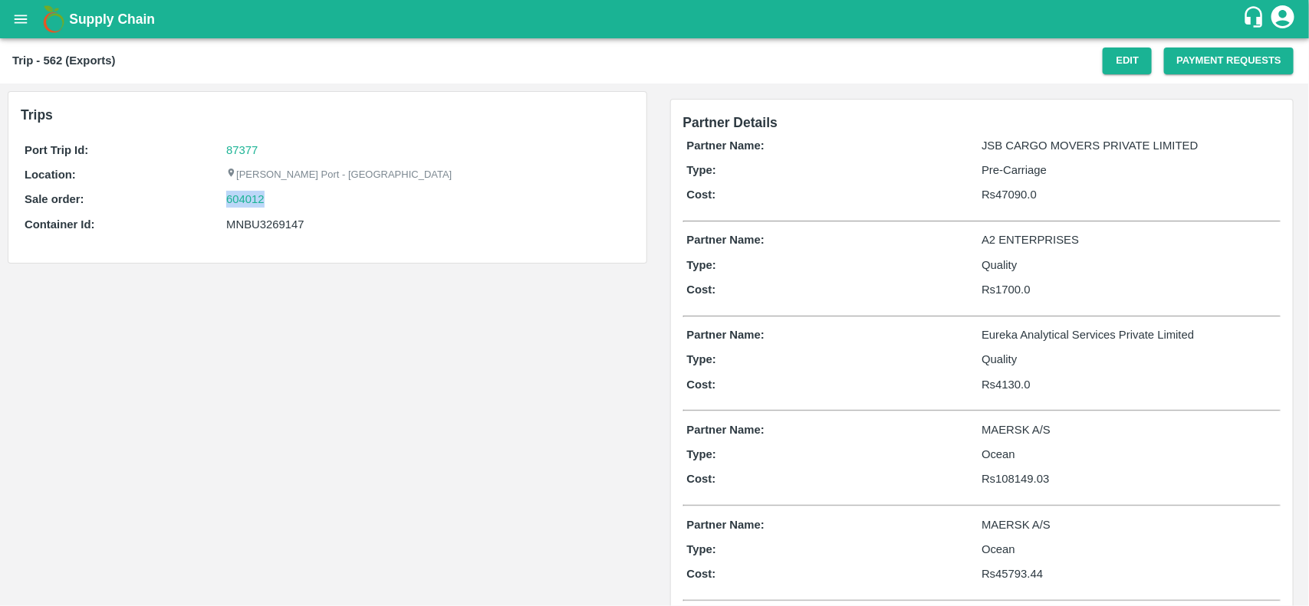
click at [281, 193] on div "604012" at bounding box center [427, 199] width 403 height 17
click at [255, 189] on div "Port Trip Id: 87377 Location: [PERSON_NAME][GEOGRAPHIC_DATA] - Nhava Sheva Sale…" at bounding box center [327, 191] width 613 height 107
click at [255, 190] on div "Port Trip Id: 87377 Location: [PERSON_NAME][GEOGRAPHIC_DATA] - Nhava Sheva Sale…" at bounding box center [327, 191] width 613 height 107
click at [255, 191] on link "604012" at bounding box center [245, 199] width 38 height 17
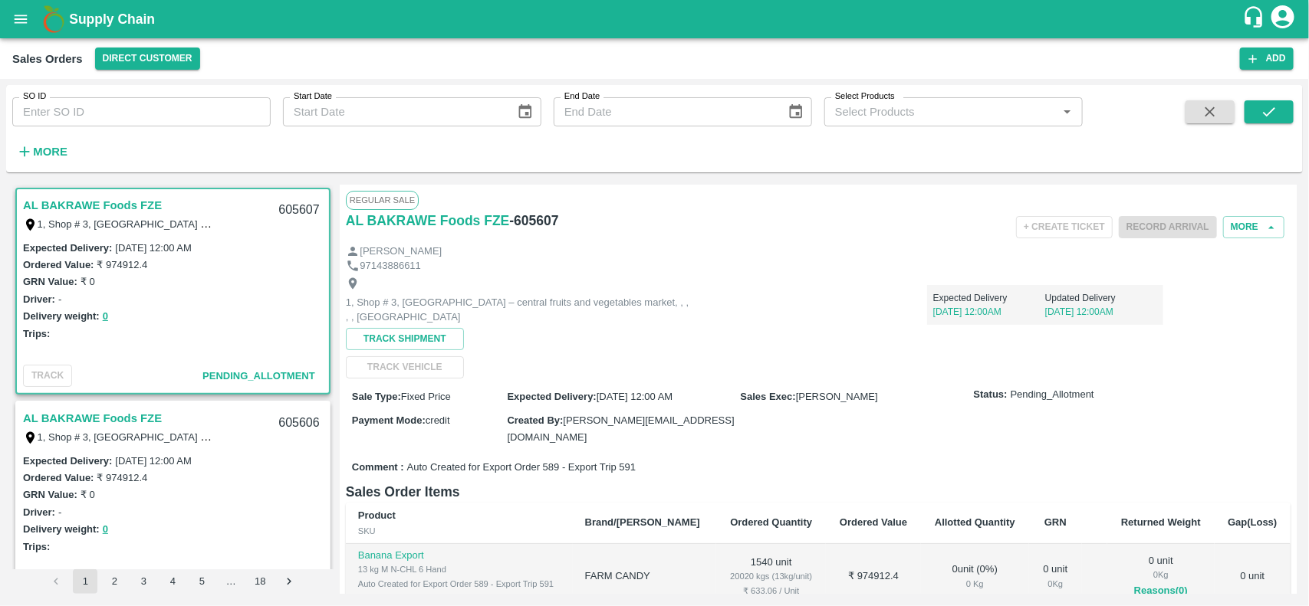
click at [112, 113] on input "SO ID" at bounding box center [141, 111] width 258 height 29
paste input "604012"
click at [112, 113] on input "604012" at bounding box center [141, 111] width 258 height 29
type input "604012"
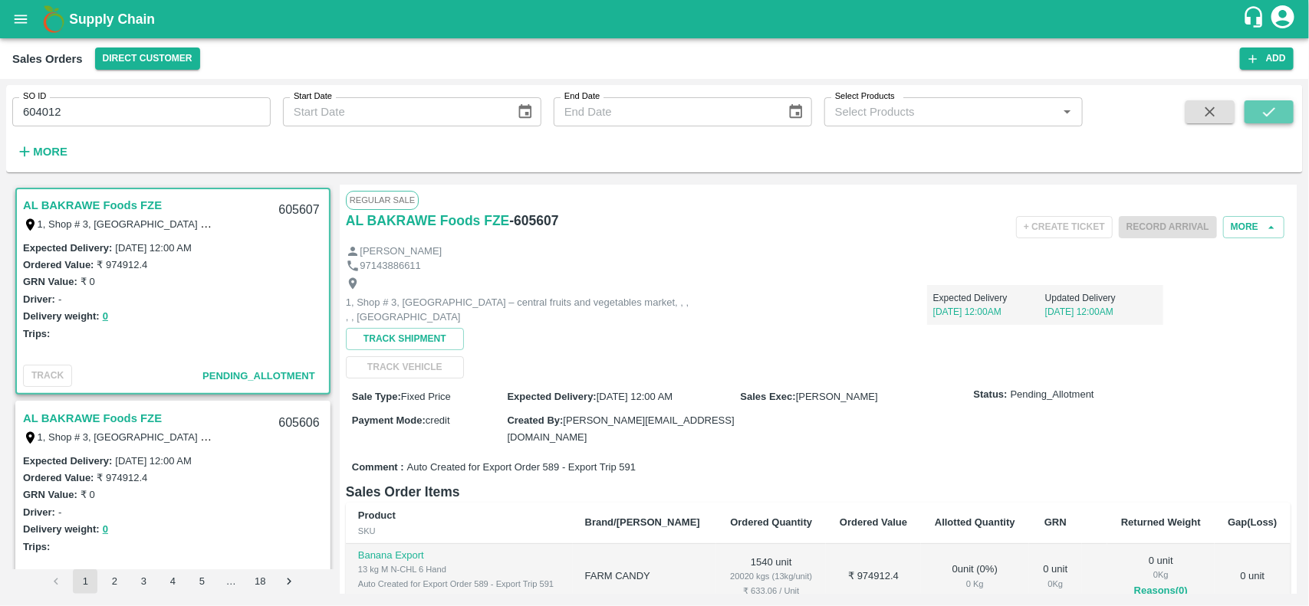
click at [1273, 111] on icon "submit" at bounding box center [1269, 111] width 12 height 9
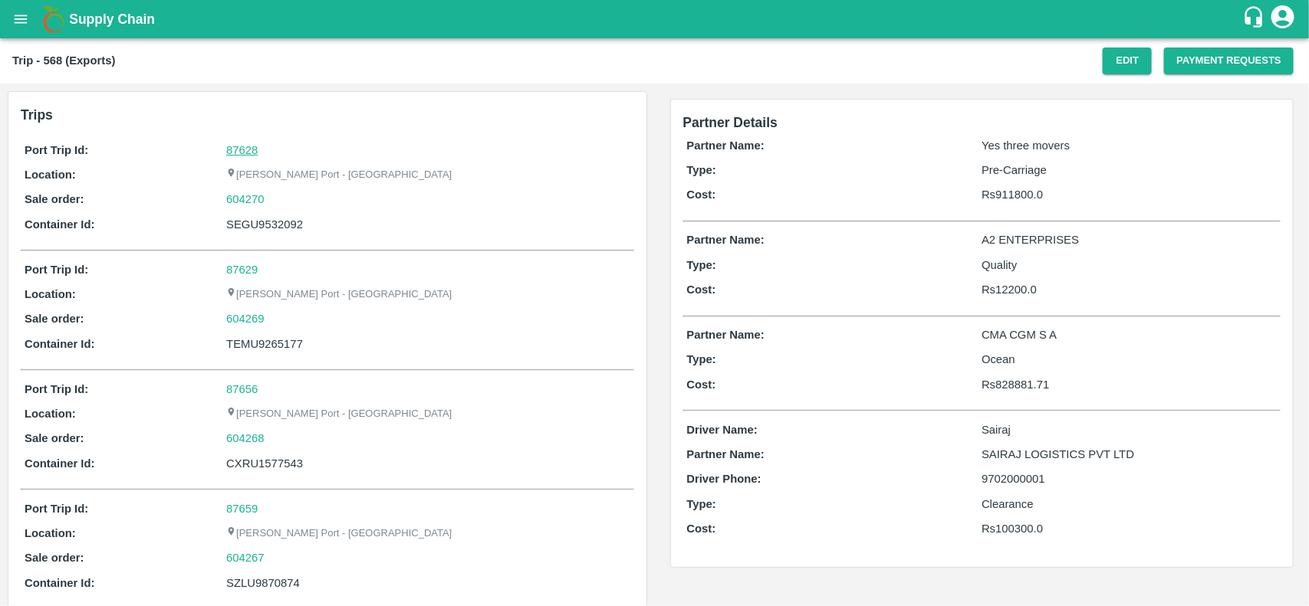
click at [228, 151] on link "87628" at bounding box center [241, 150] width 31 height 12
click at [285, 204] on div "604270" at bounding box center [427, 199] width 403 height 17
copy link "604270"
click at [285, 204] on div "604270" at bounding box center [427, 199] width 403 height 17
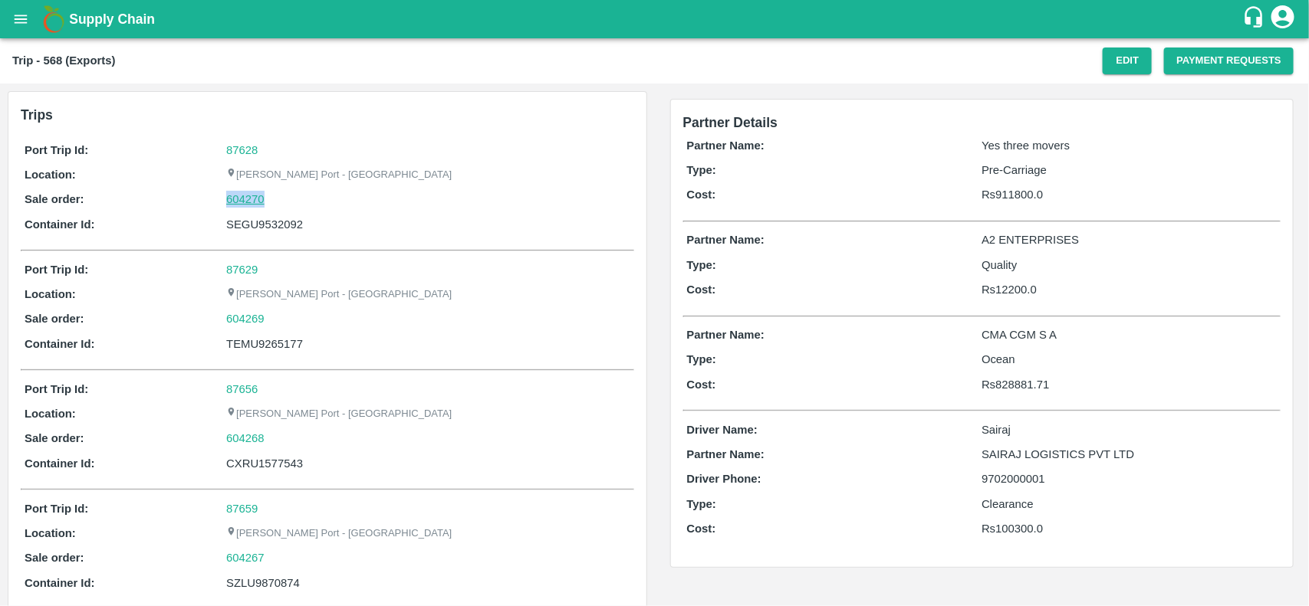
click at [255, 198] on link "604270" at bounding box center [245, 199] width 38 height 17
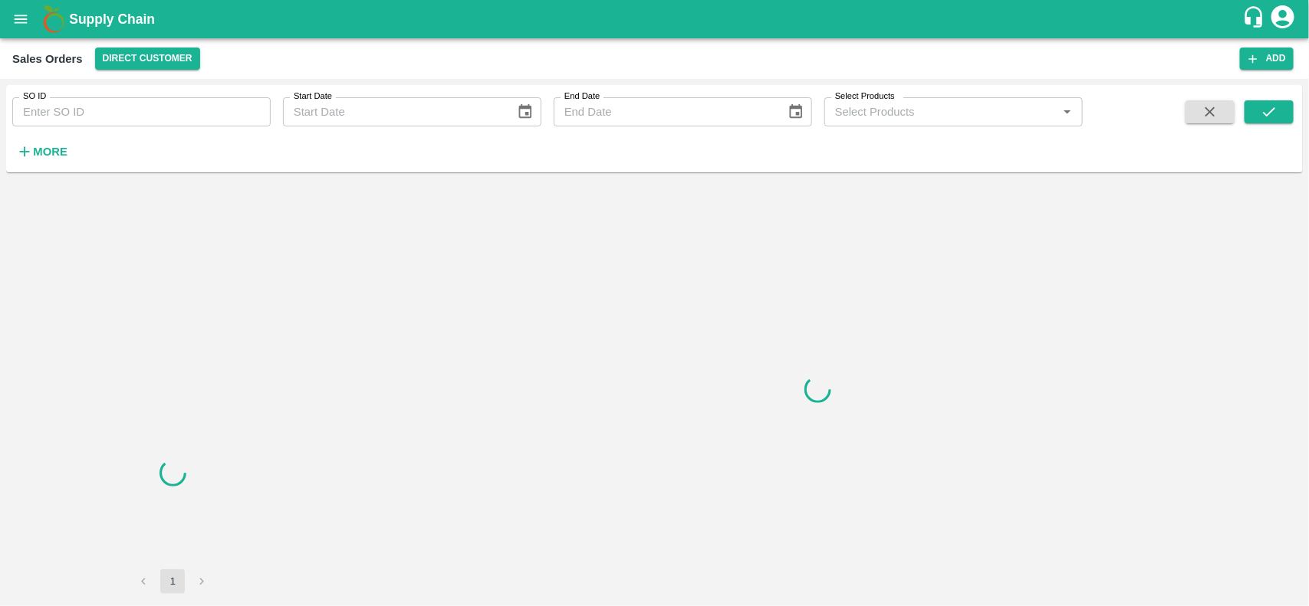
click at [105, 120] on input "SO ID" at bounding box center [141, 111] width 258 height 29
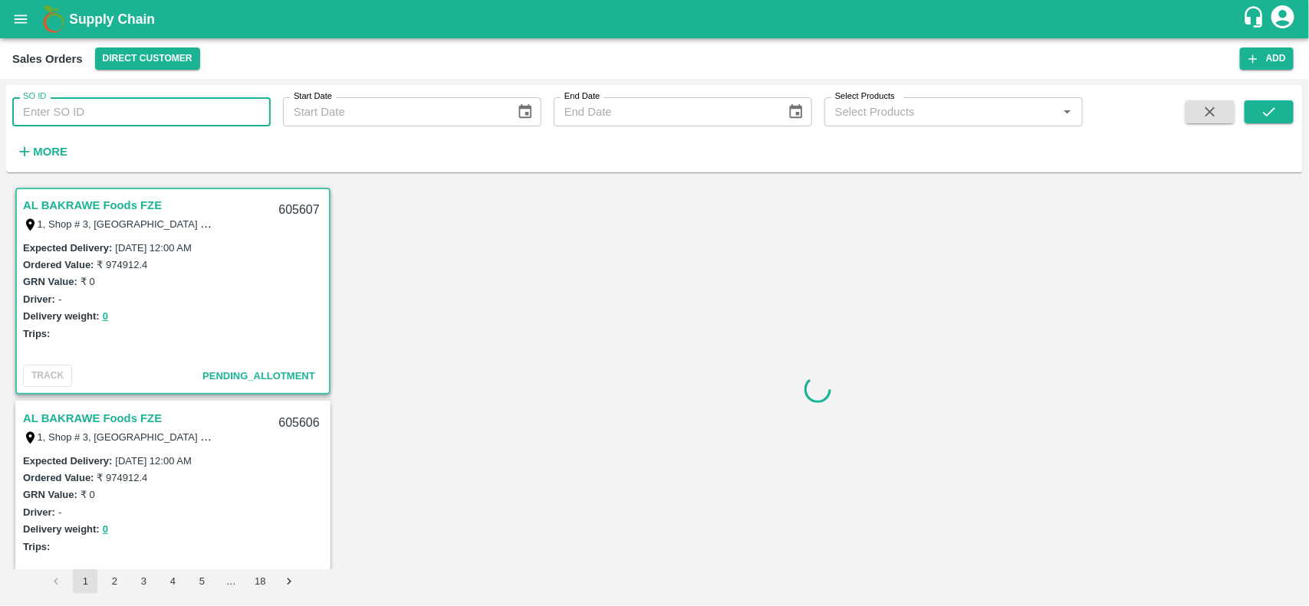
click at [105, 120] on input "SO ID" at bounding box center [141, 111] width 258 height 29
paste input "604270"
click at [105, 120] on input "SO ID" at bounding box center [141, 111] width 258 height 29
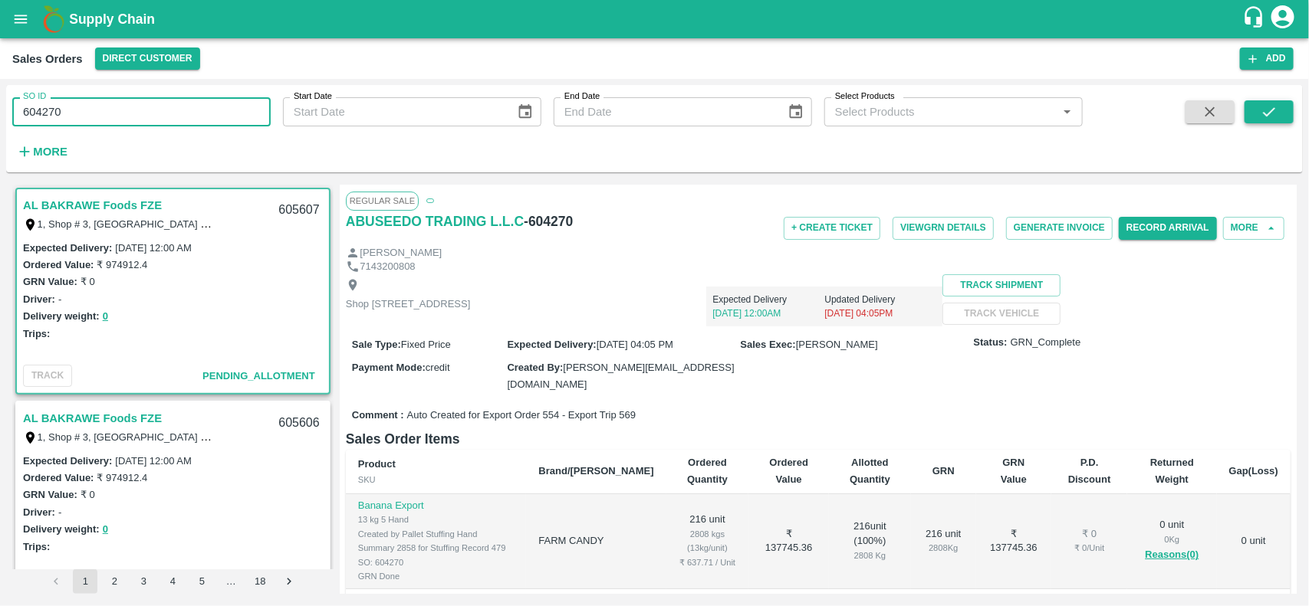
type input "604270"
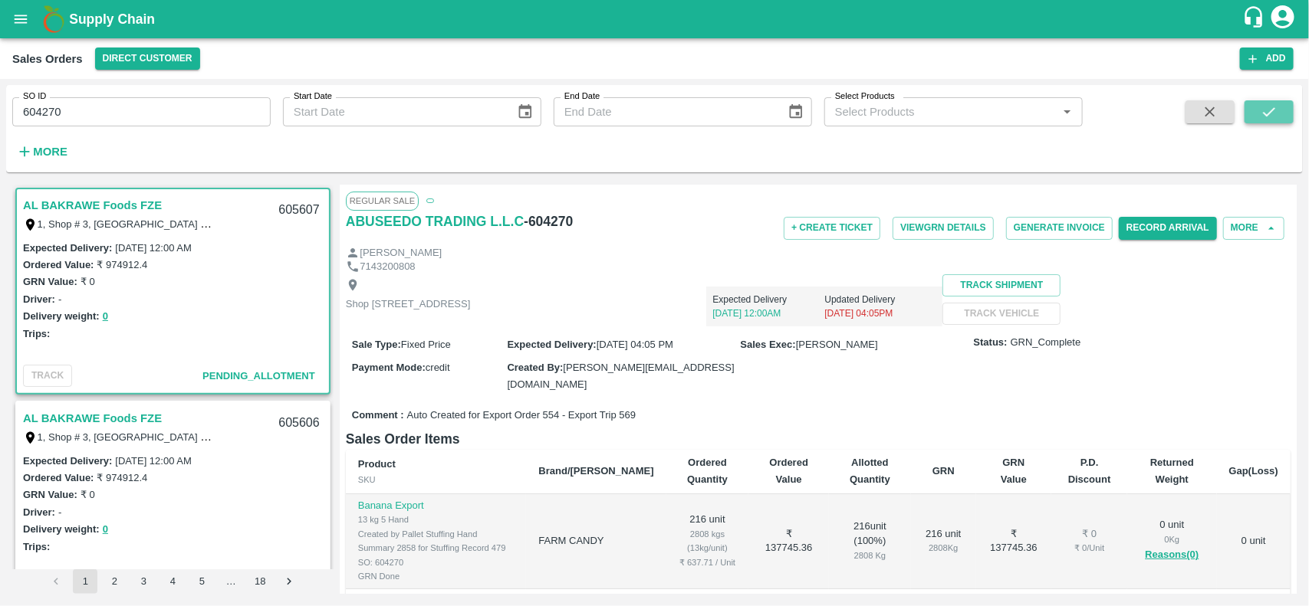
click at [1278, 109] on button "submit" at bounding box center [1268, 111] width 49 height 23
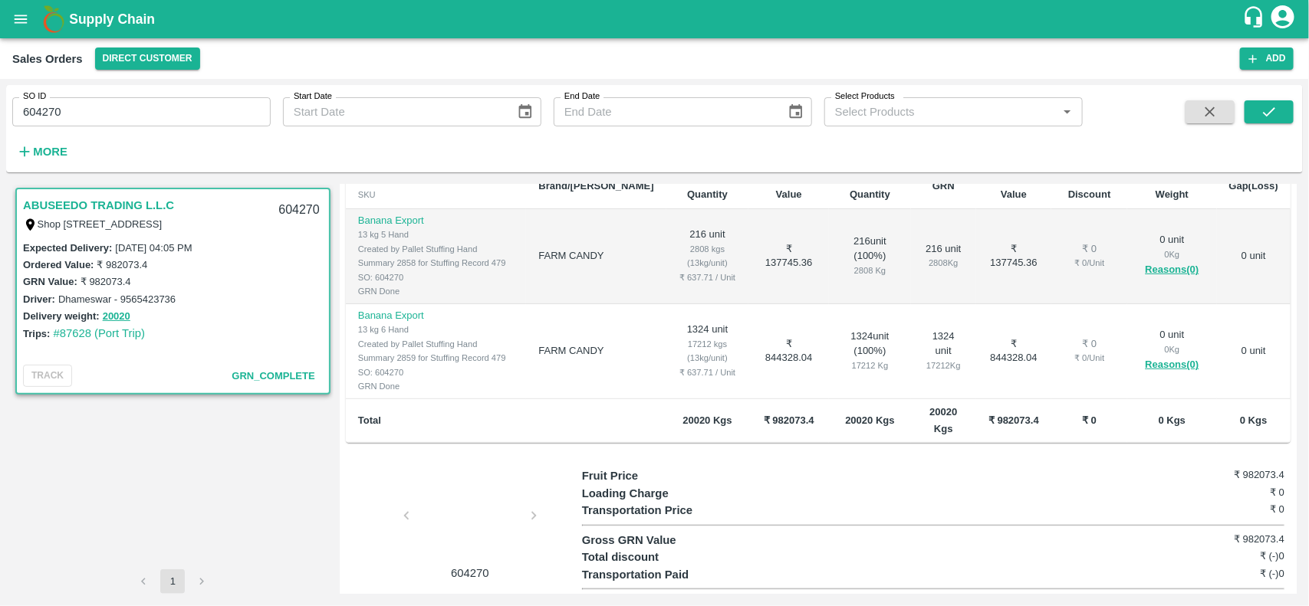
scroll to position [286, 0]
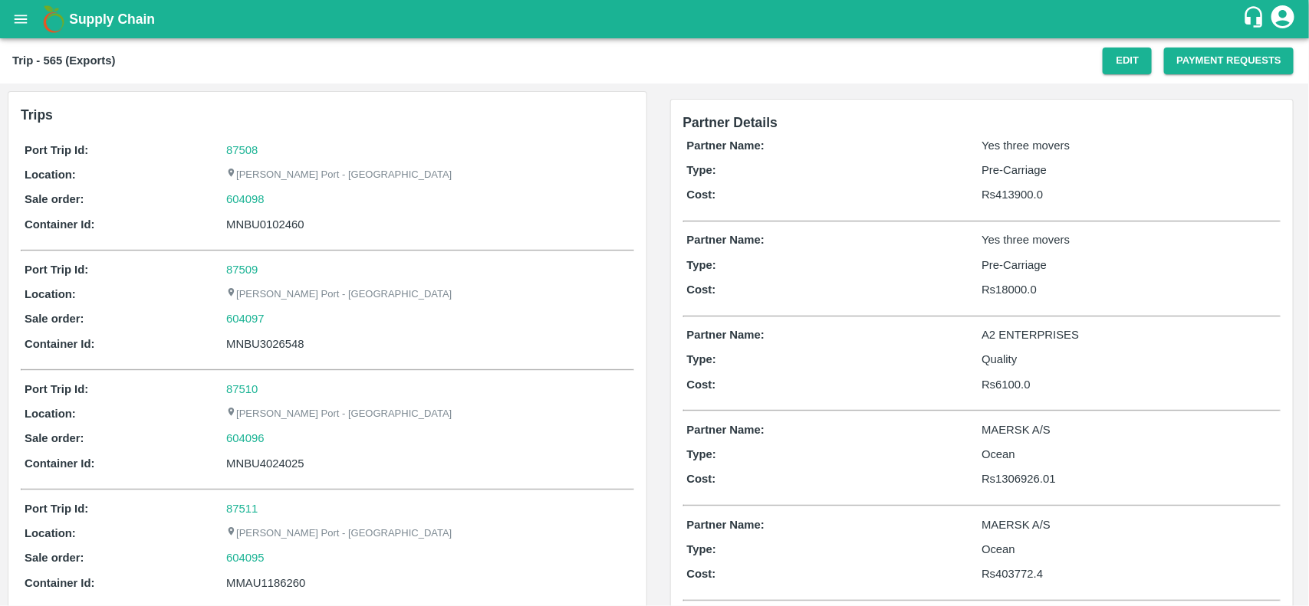
click at [243, 156] on div "87508" at bounding box center [427, 150] width 403 height 17
click at [241, 150] on link "87508" at bounding box center [241, 150] width 31 height 12
click at [270, 198] on div "604098" at bounding box center [427, 199] width 403 height 17
copy link "604098"
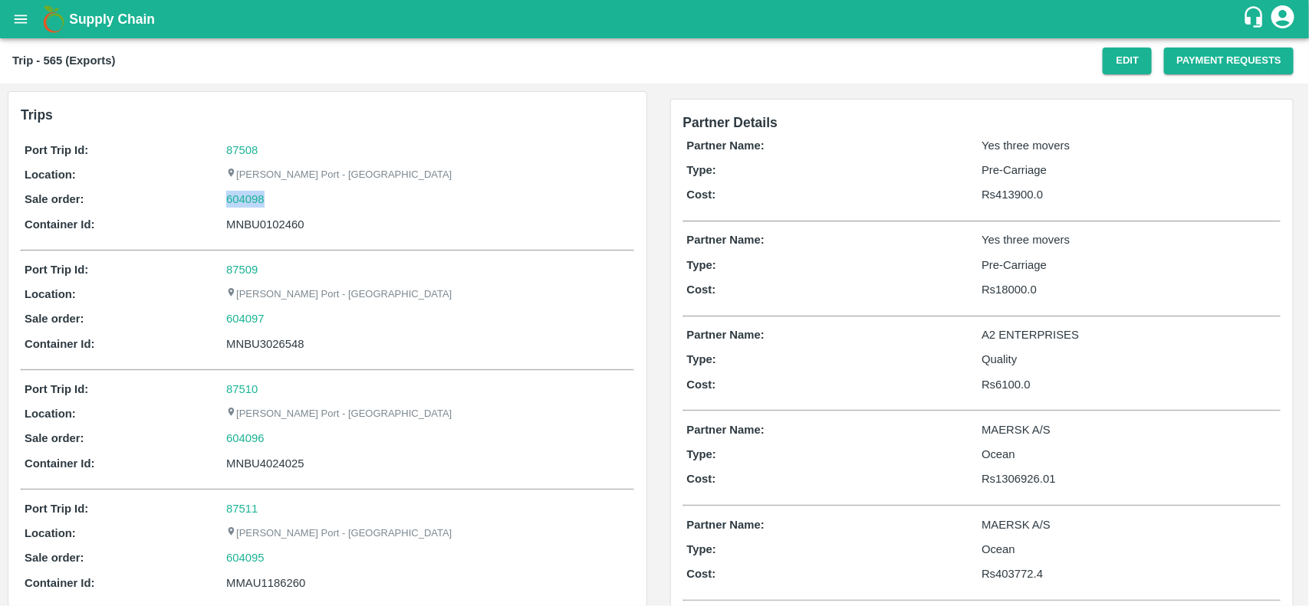
click at [270, 198] on div "604098" at bounding box center [427, 199] width 403 height 17
click at [255, 200] on link "604098" at bounding box center [245, 199] width 38 height 17
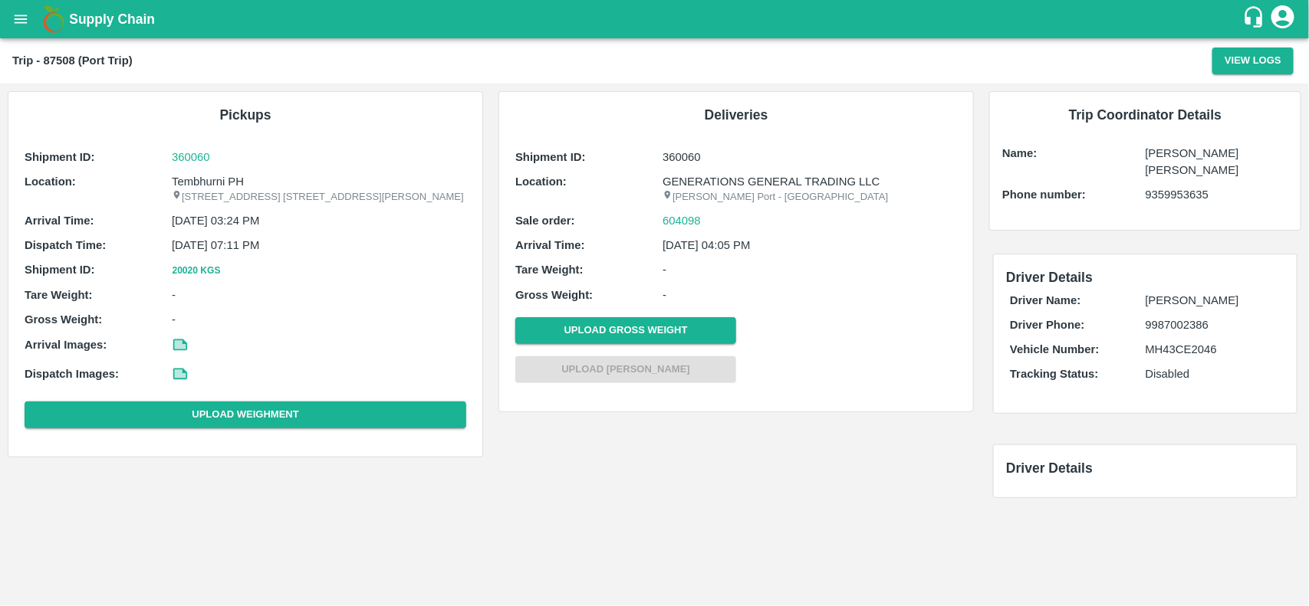
click at [205, 176] on p "Tembhurni PH" at bounding box center [319, 181] width 294 height 17
copy p "Tembhurni"
copy p "Tembhurni PH"
click at [205, 176] on p "Tembhurni PH" at bounding box center [319, 181] width 294 height 17
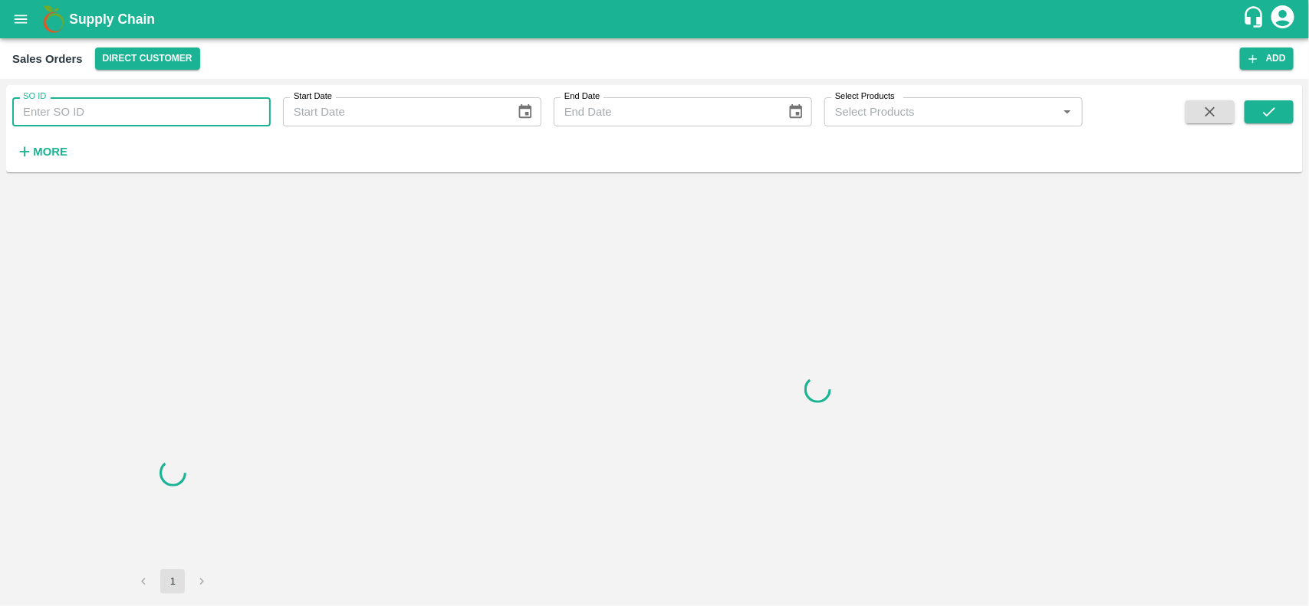
click at [180, 109] on input "SO ID" at bounding box center [141, 111] width 258 height 29
paste input "604098"
click at [180, 109] on input "604098" at bounding box center [141, 111] width 258 height 29
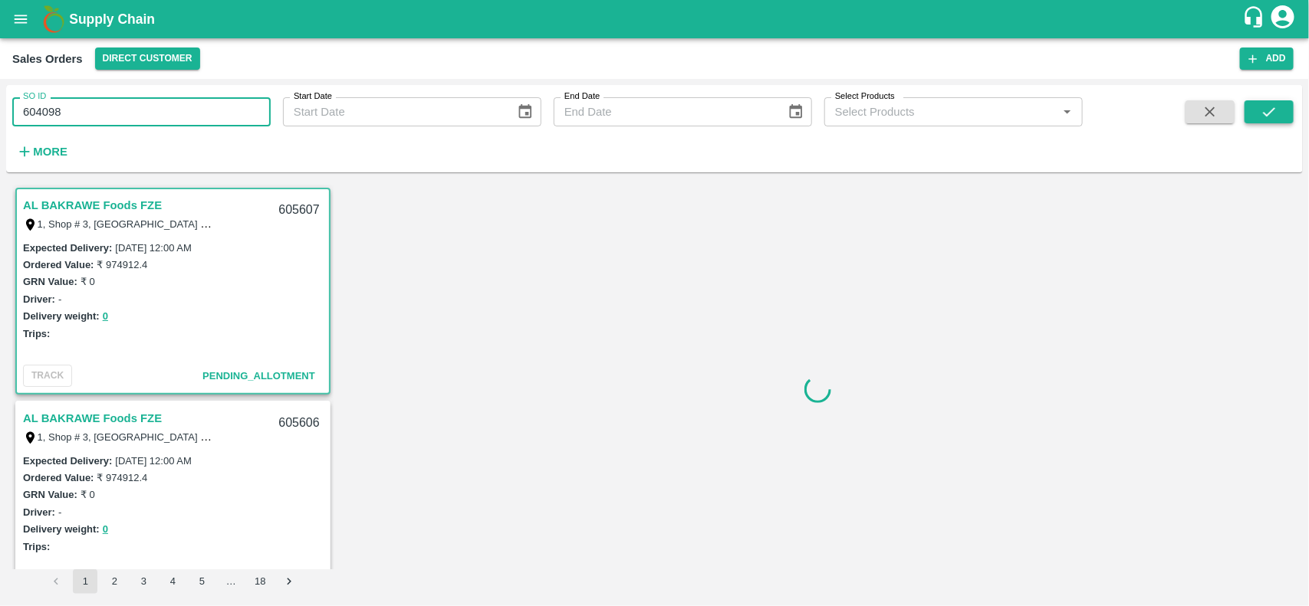
type input "604098"
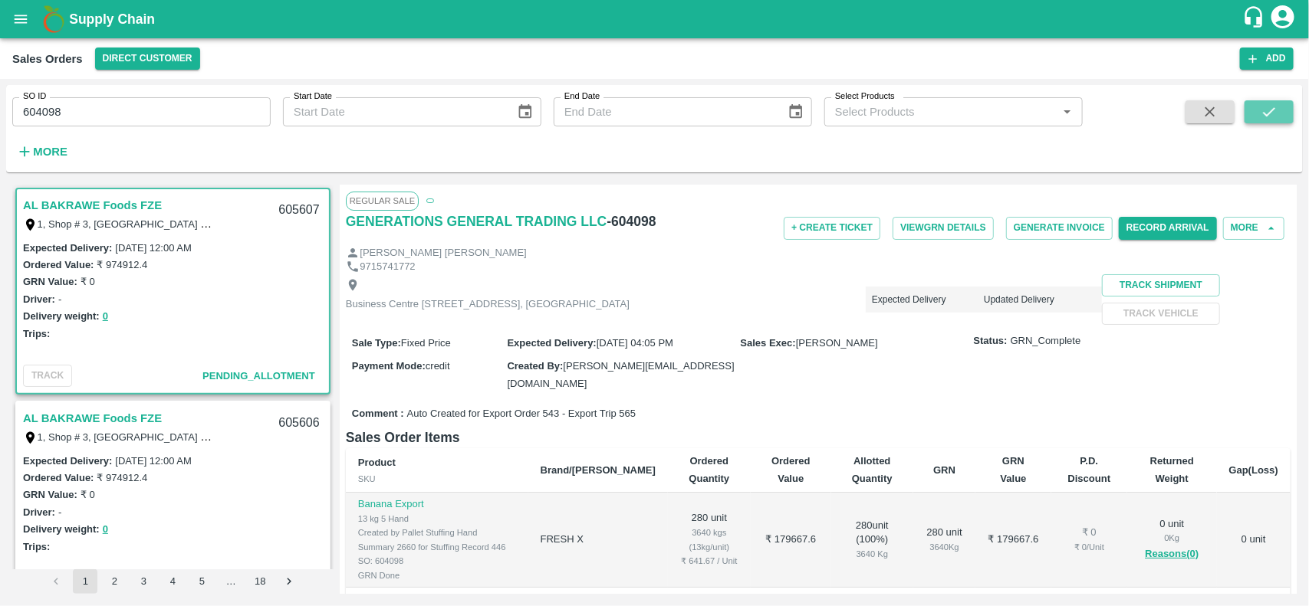
click at [1267, 105] on icon "submit" at bounding box center [1268, 111] width 17 height 17
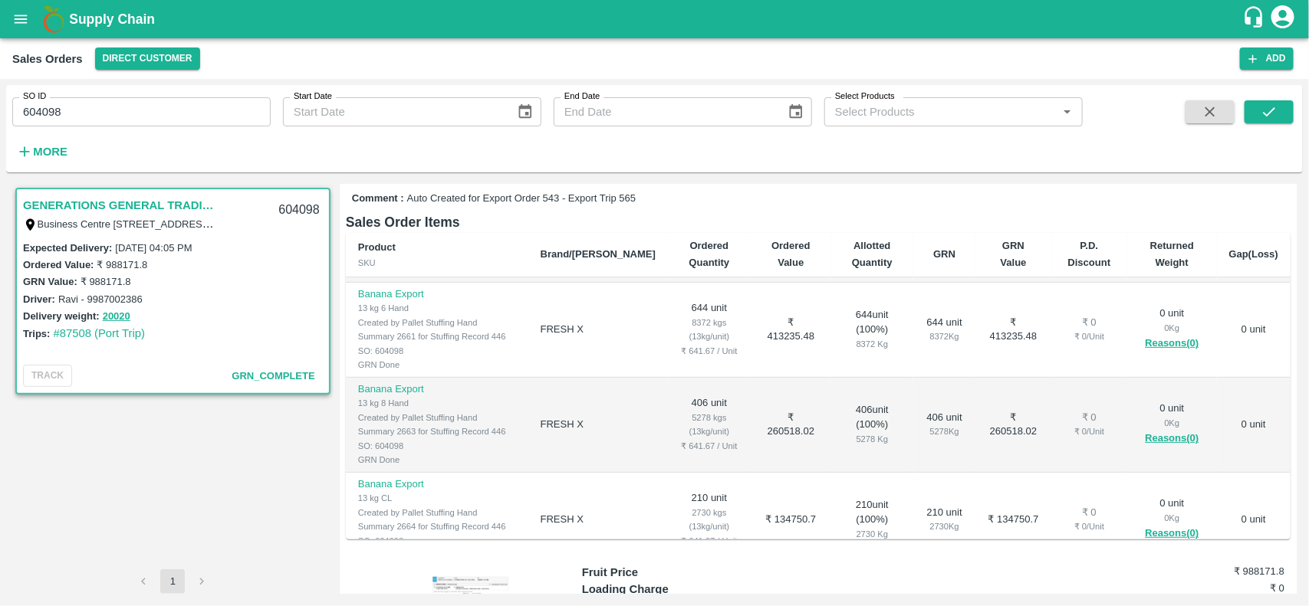
scroll to position [90, 0]
